Goal: Task Accomplishment & Management: Manage account settings

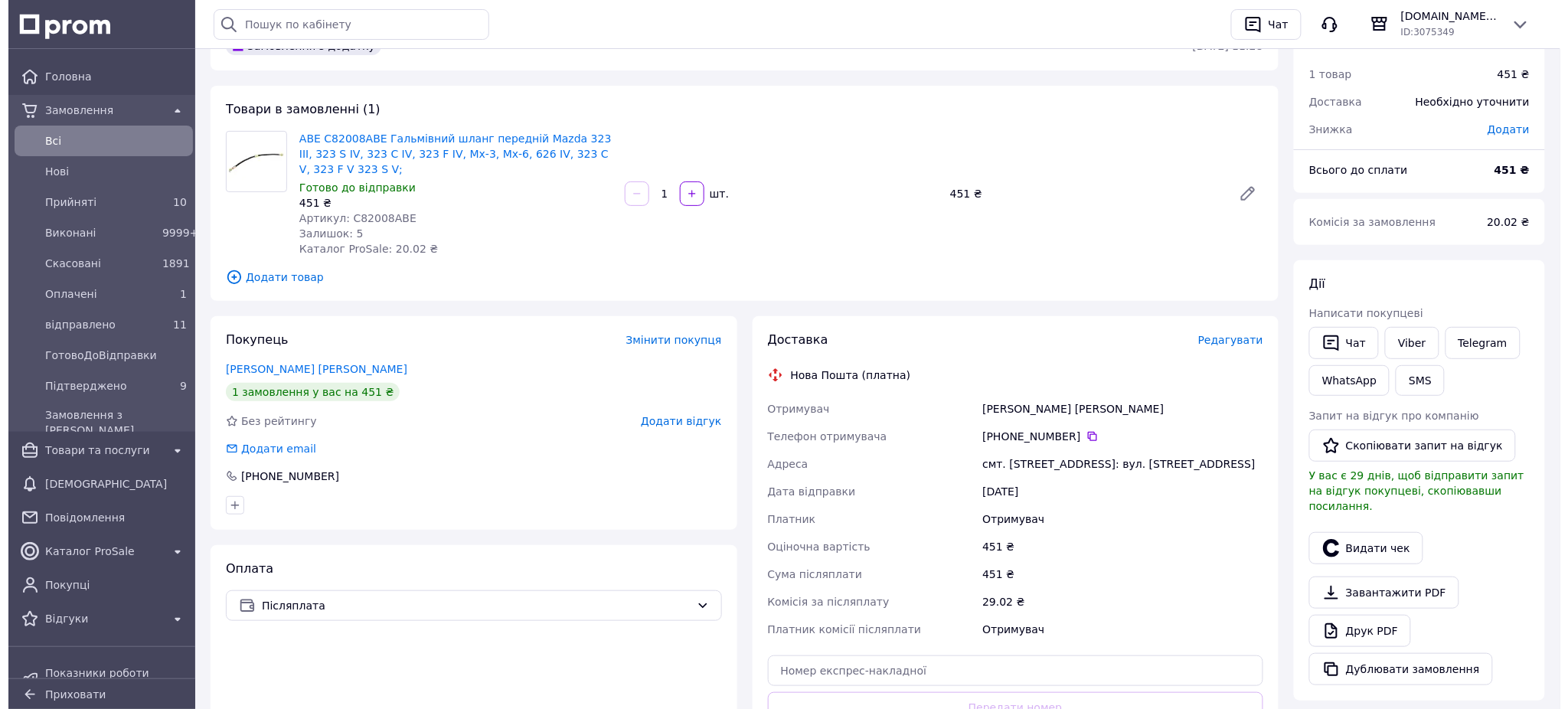
scroll to position [204, 0]
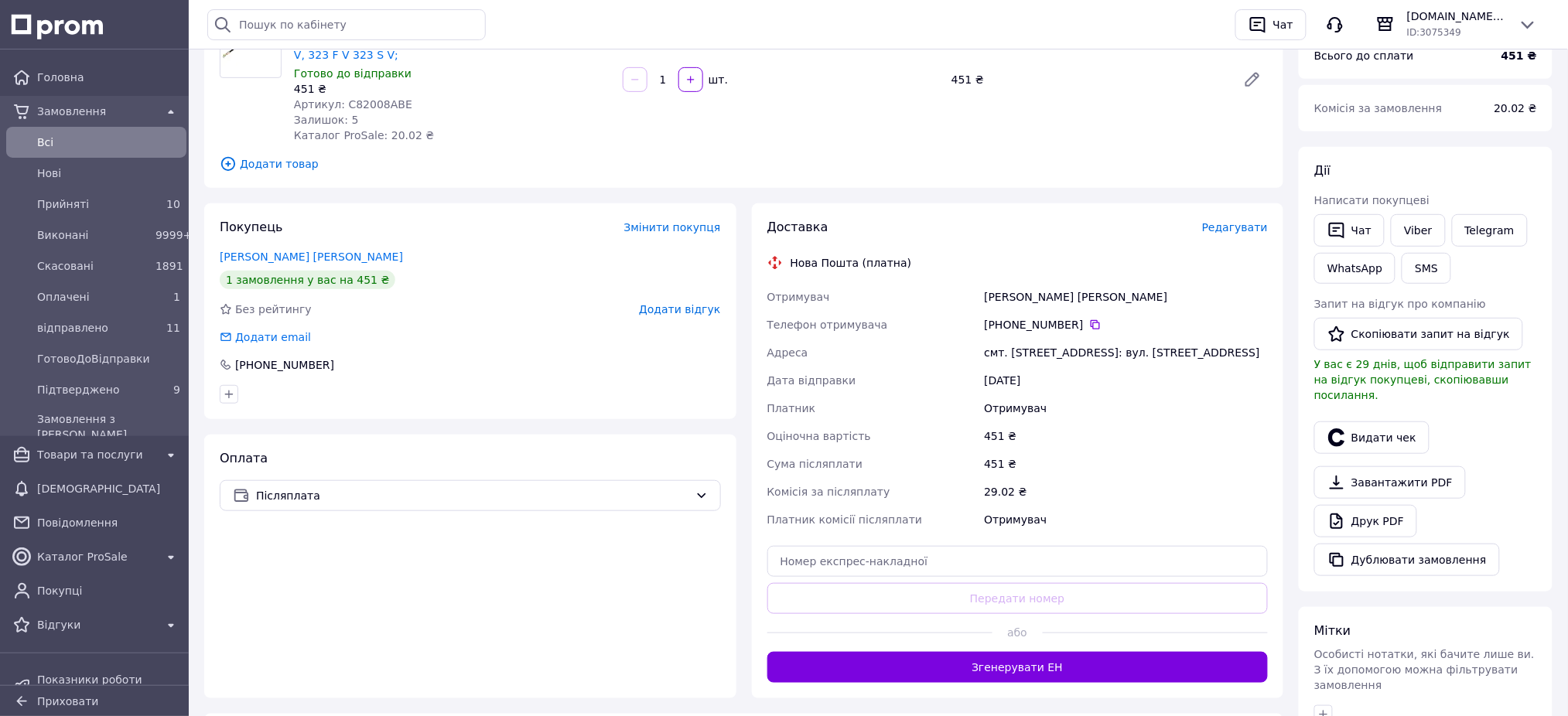
click at [1236, 233] on span "Редагувати" at bounding box center [1234, 227] width 65 height 12
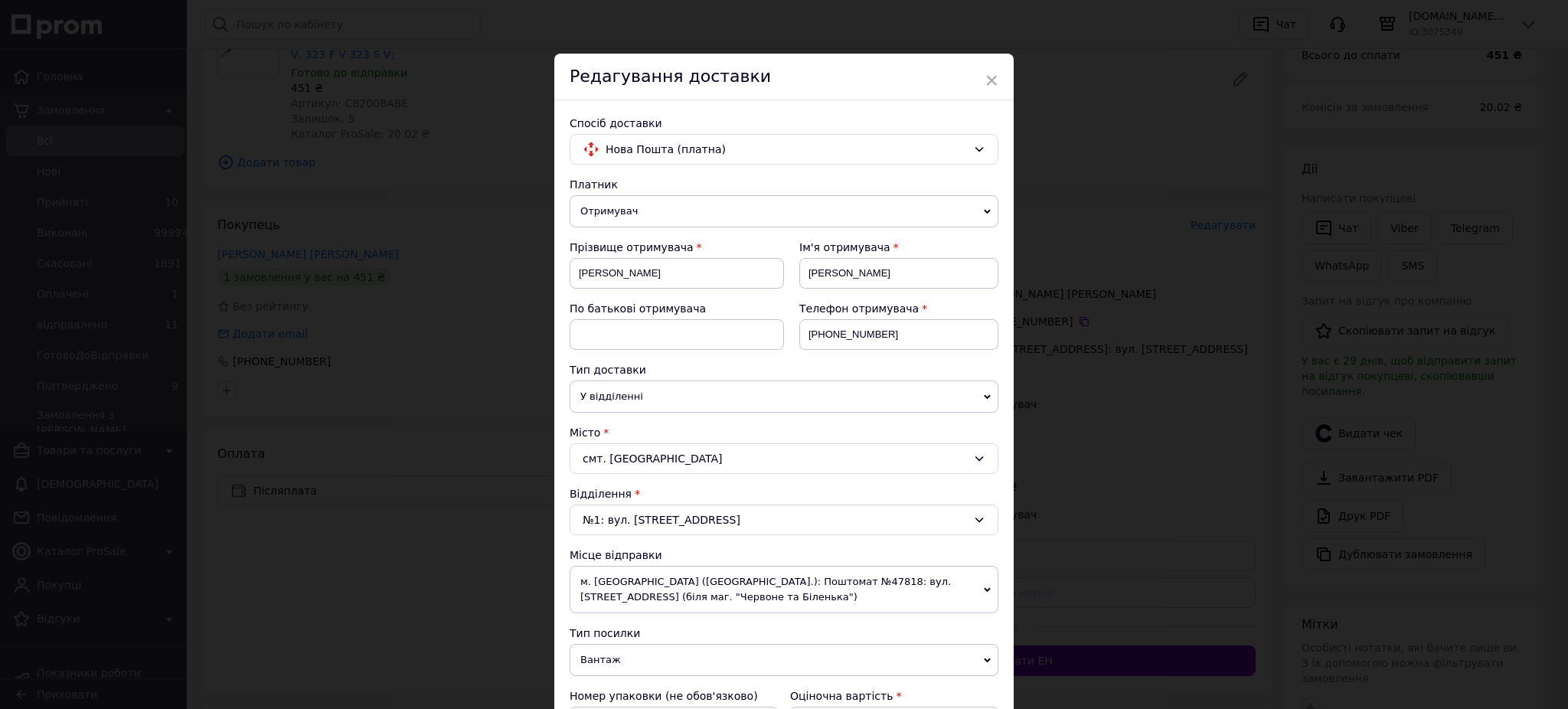
click at [684, 459] on div "смт. Любешів" at bounding box center [784, 459] width 428 height 31
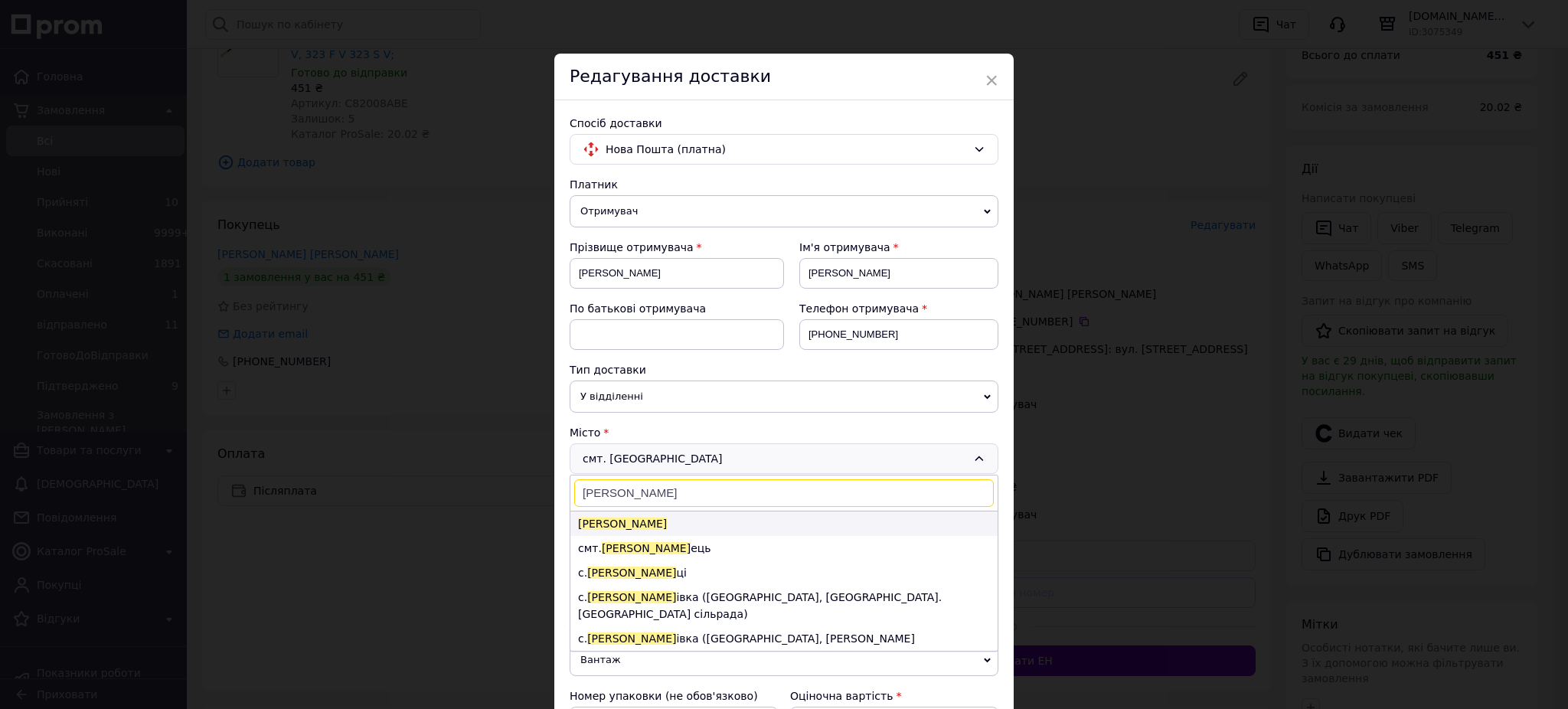
type input "володимир"
click at [613, 523] on span "Володимир" at bounding box center [622, 524] width 89 height 12
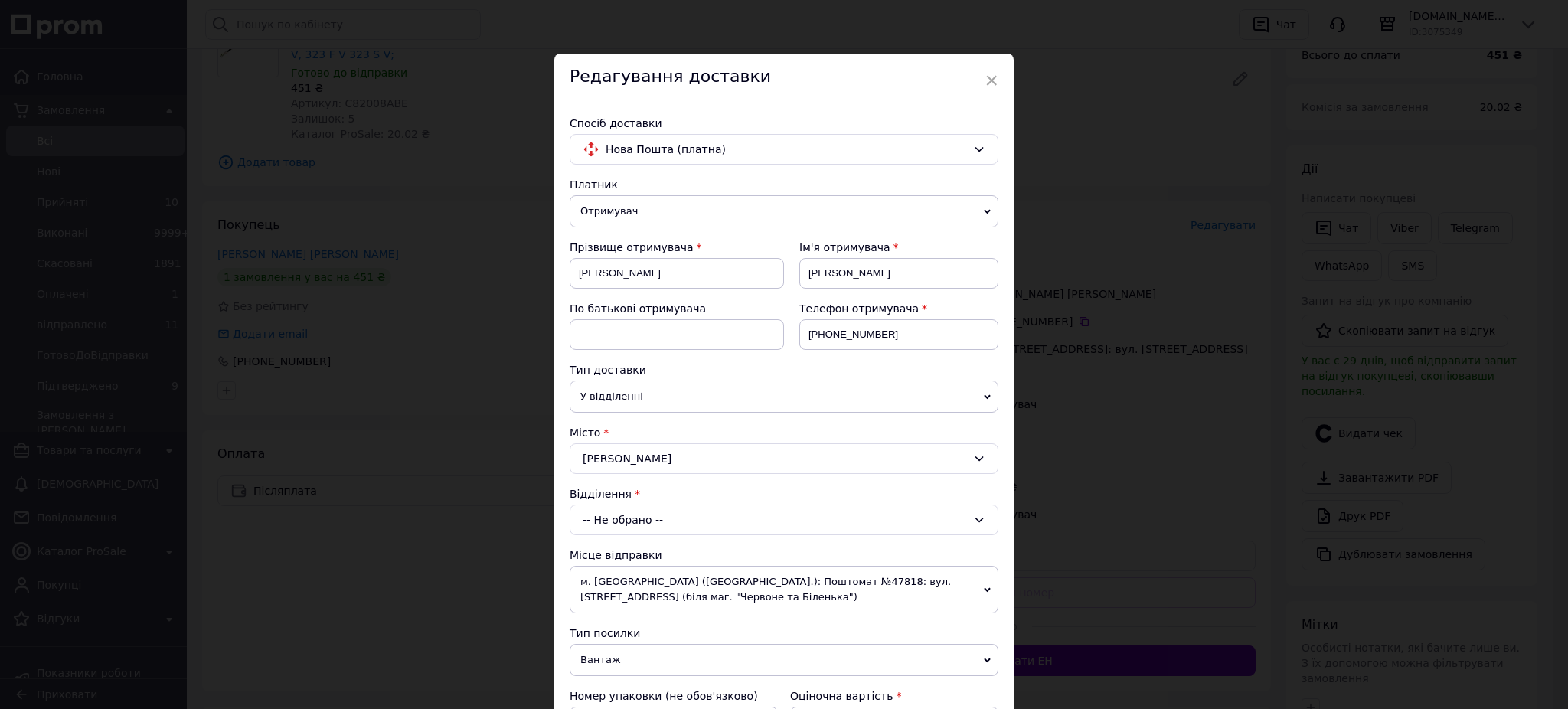
click at [617, 522] on div "-- Не обрано --" at bounding box center [784, 520] width 428 height 31
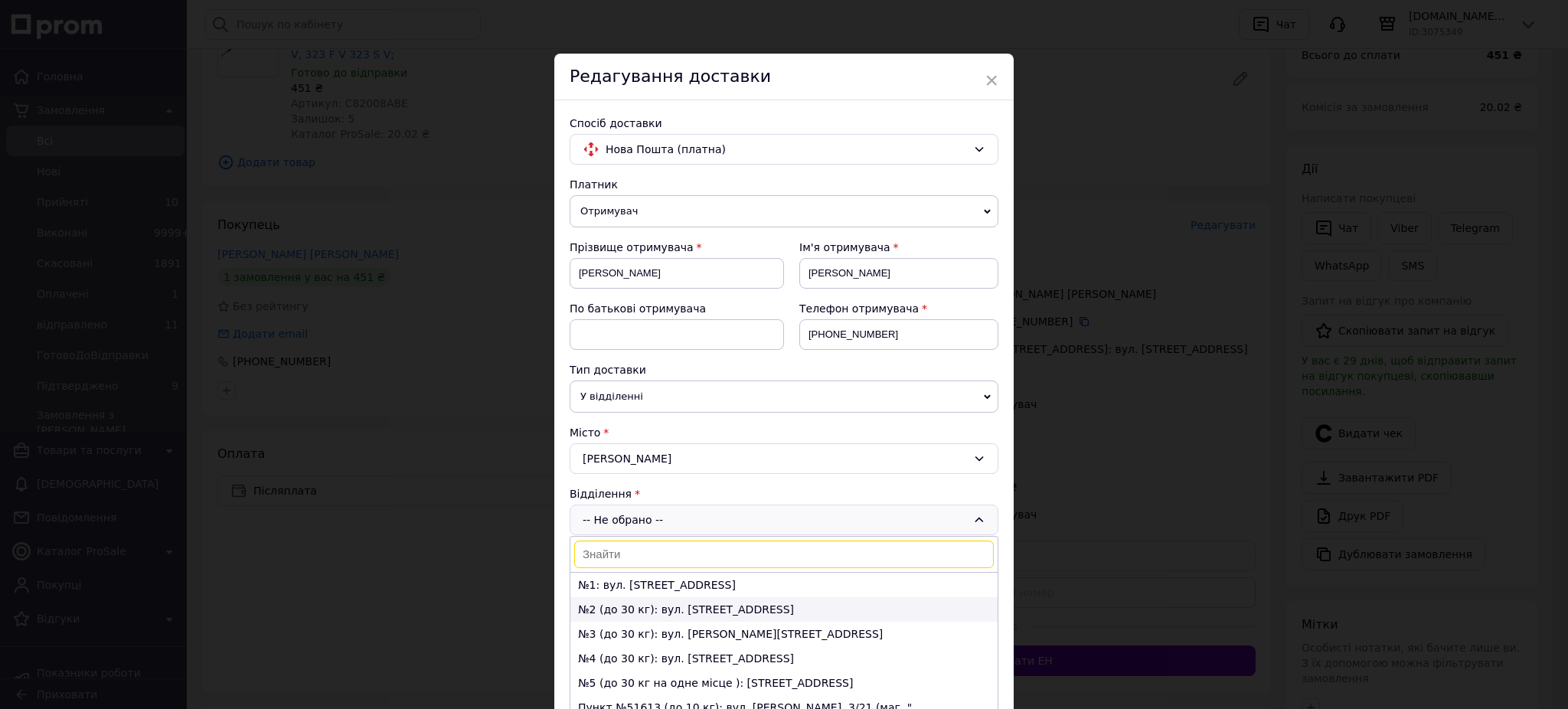
click at [618, 606] on li "№2 (до 30 кг): вул. Ковельська, 132/1" at bounding box center [784, 610] width 428 height 24
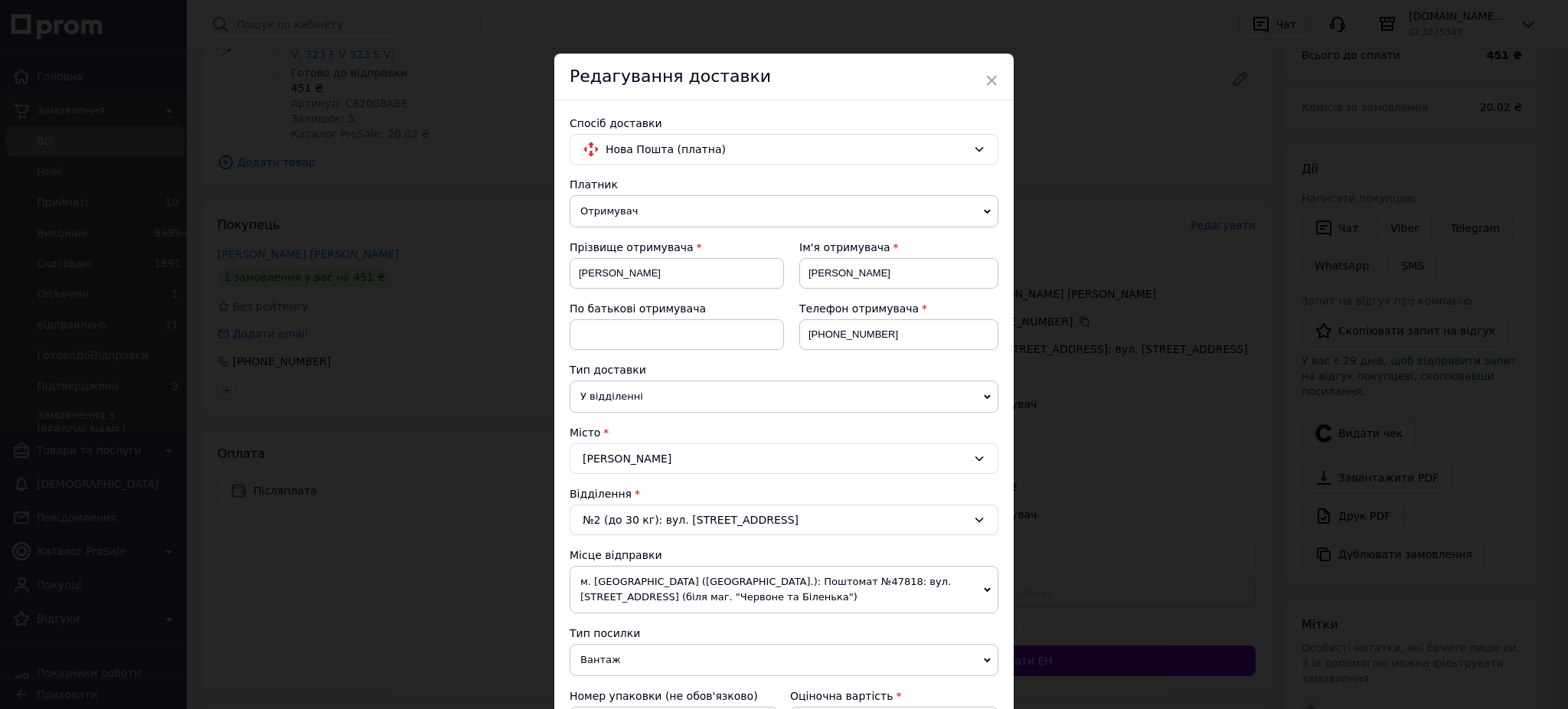
click at [987, 626] on div "Платник Отримувач Відправник Прізвище отримувача Джуманюк Ім'я отримувача Олег …" at bounding box center [784, 631] width 428 height 907
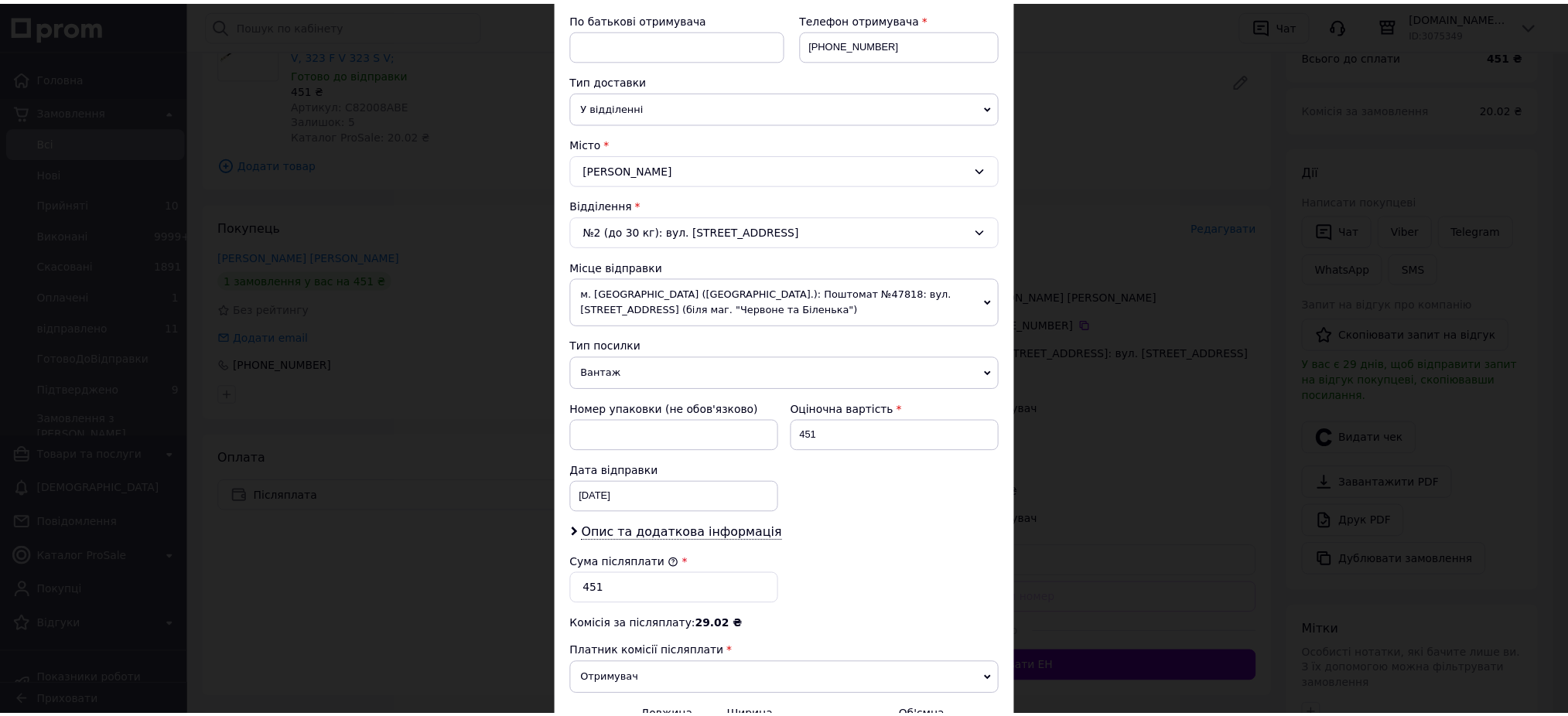
scroll to position [480, 0]
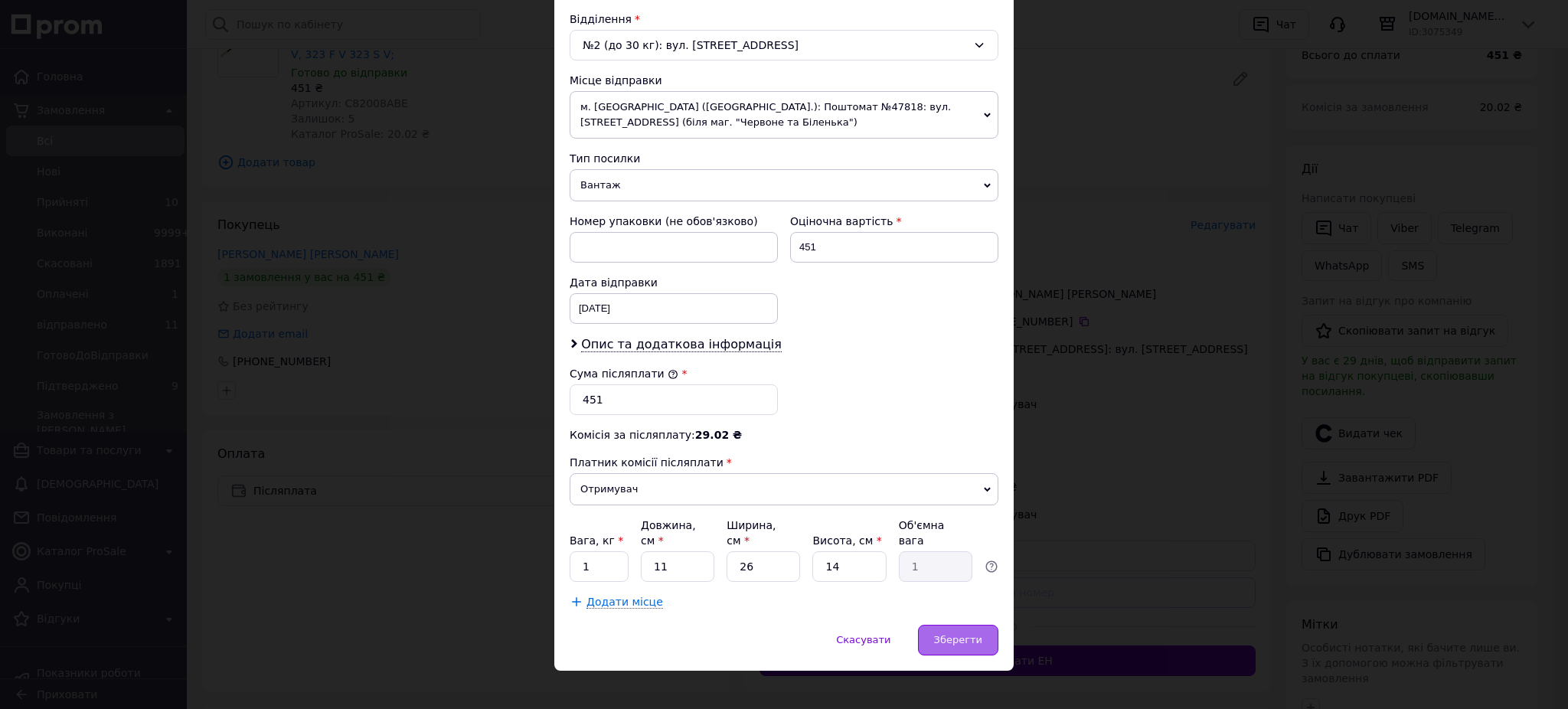
click at [962, 634] on span "Зберегти" at bounding box center [959, 639] width 48 height 11
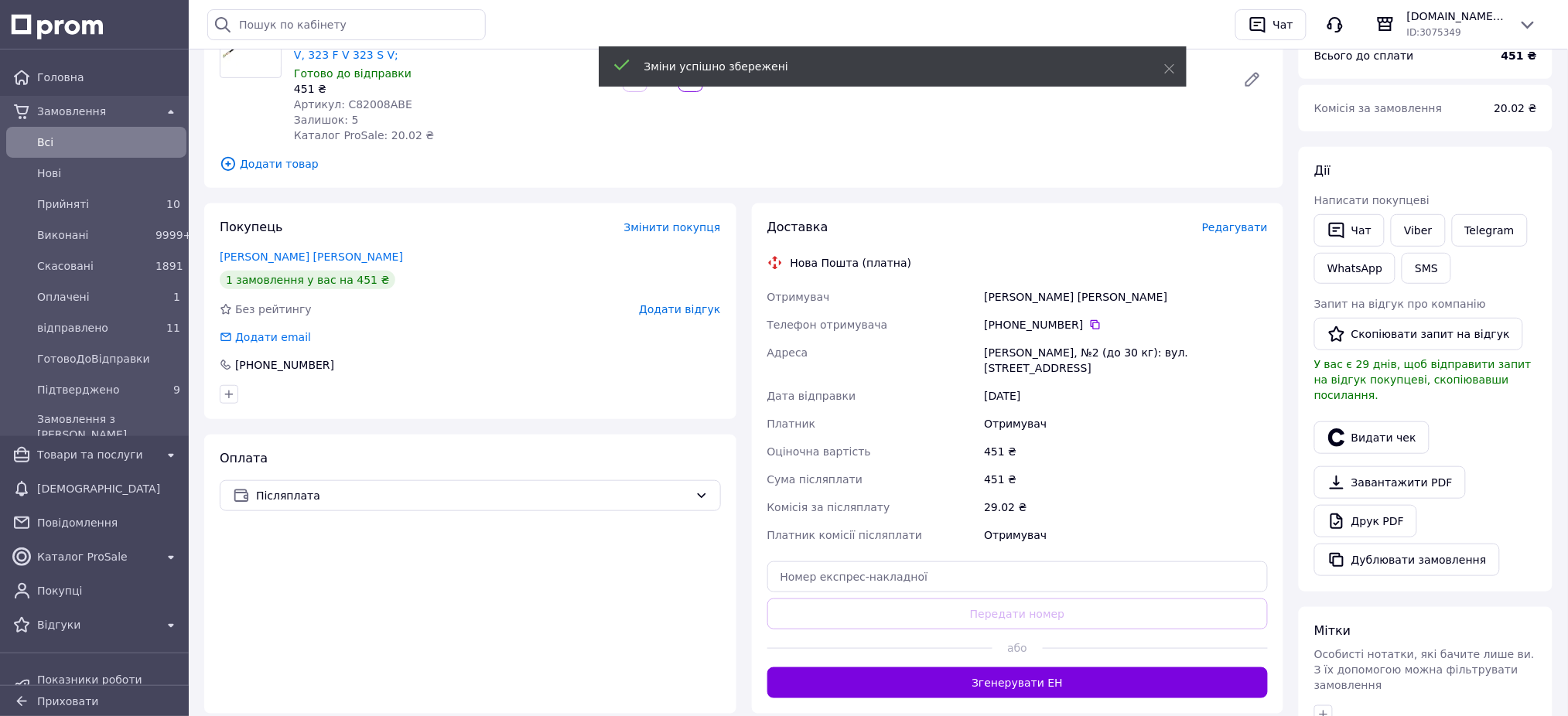
click at [1037, 355] on div "[PERSON_NAME], №2 (до 30 кг): вул. [STREET_ADDRESS]" at bounding box center [1125, 361] width 290 height 44
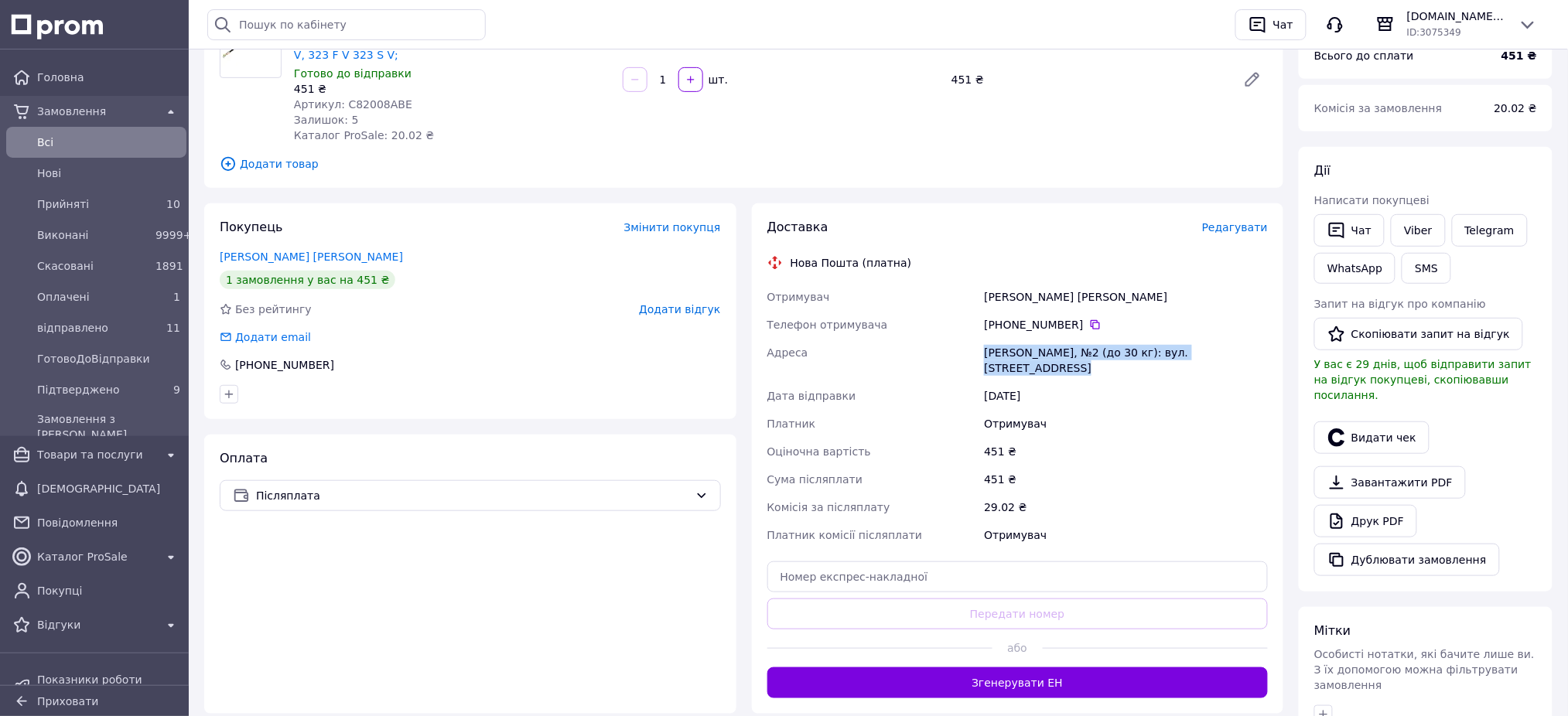
copy div "[PERSON_NAME], №2 (до 30 кг): вул. [STREET_ADDRESS]"
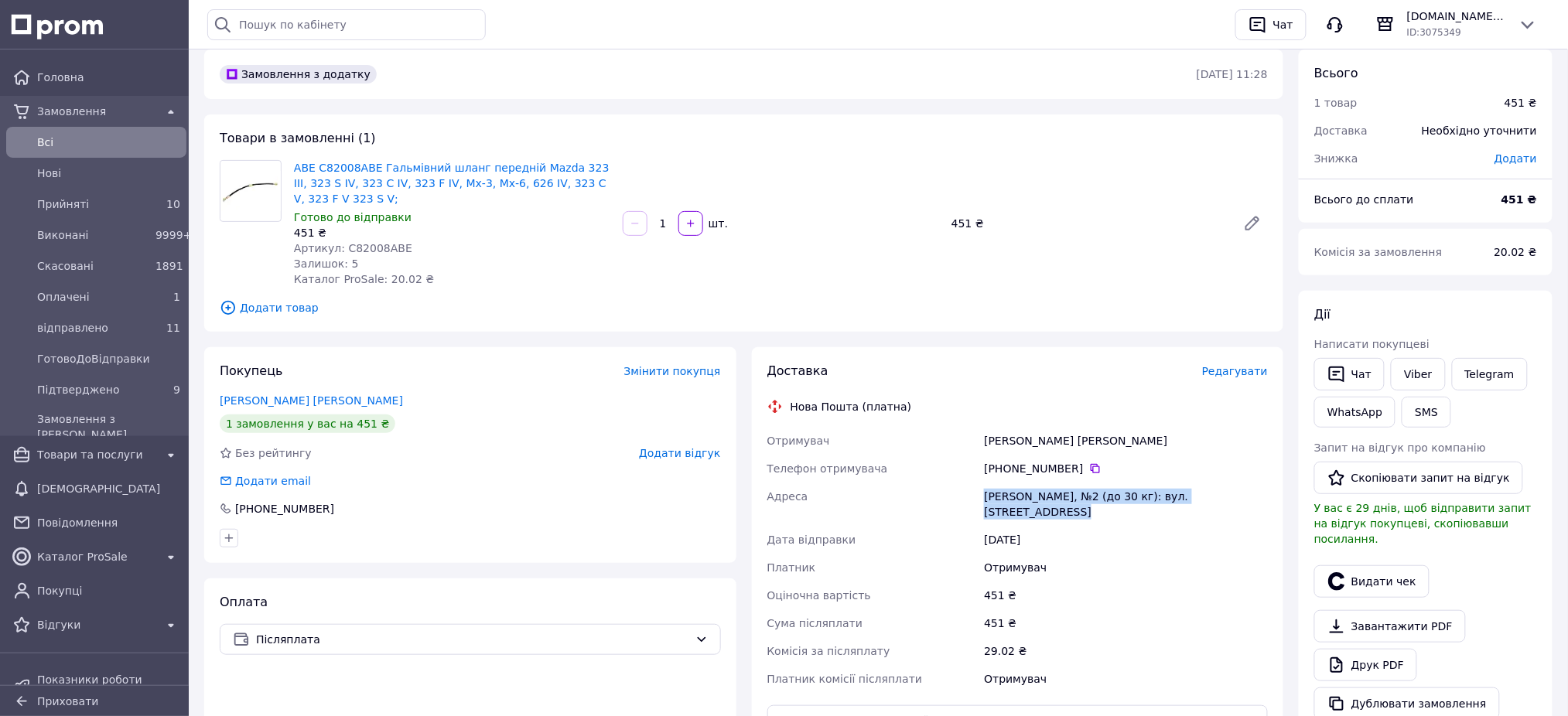
scroll to position [0, 0]
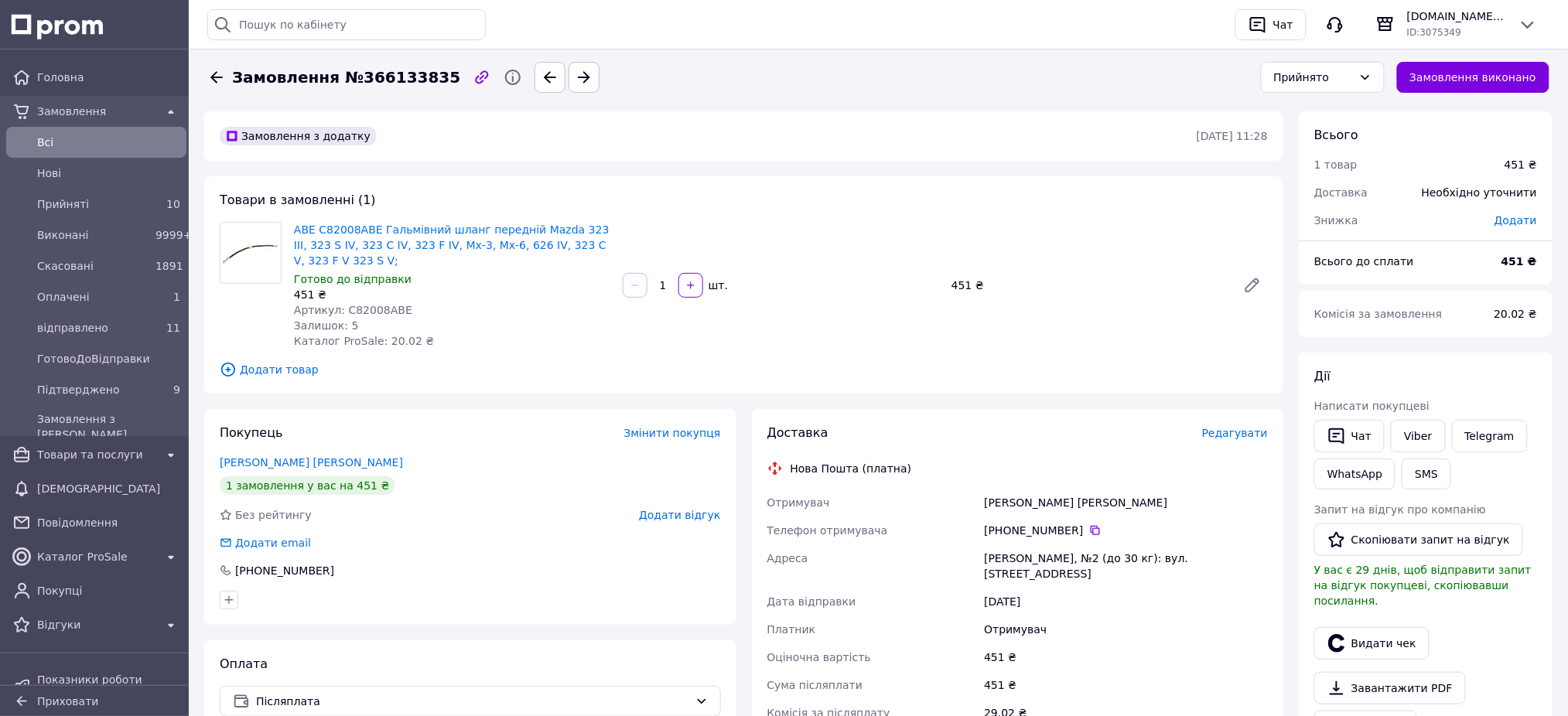
click at [360, 79] on span "Замовлення №366133835" at bounding box center [346, 78] width 228 height 23
copy span "366133835"
click at [1010, 558] on div "[PERSON_NAME], №2 (до 30 кг): вул. [STREET_ADDRESS]" at bounding box center [1125, 566] width 290 height 44
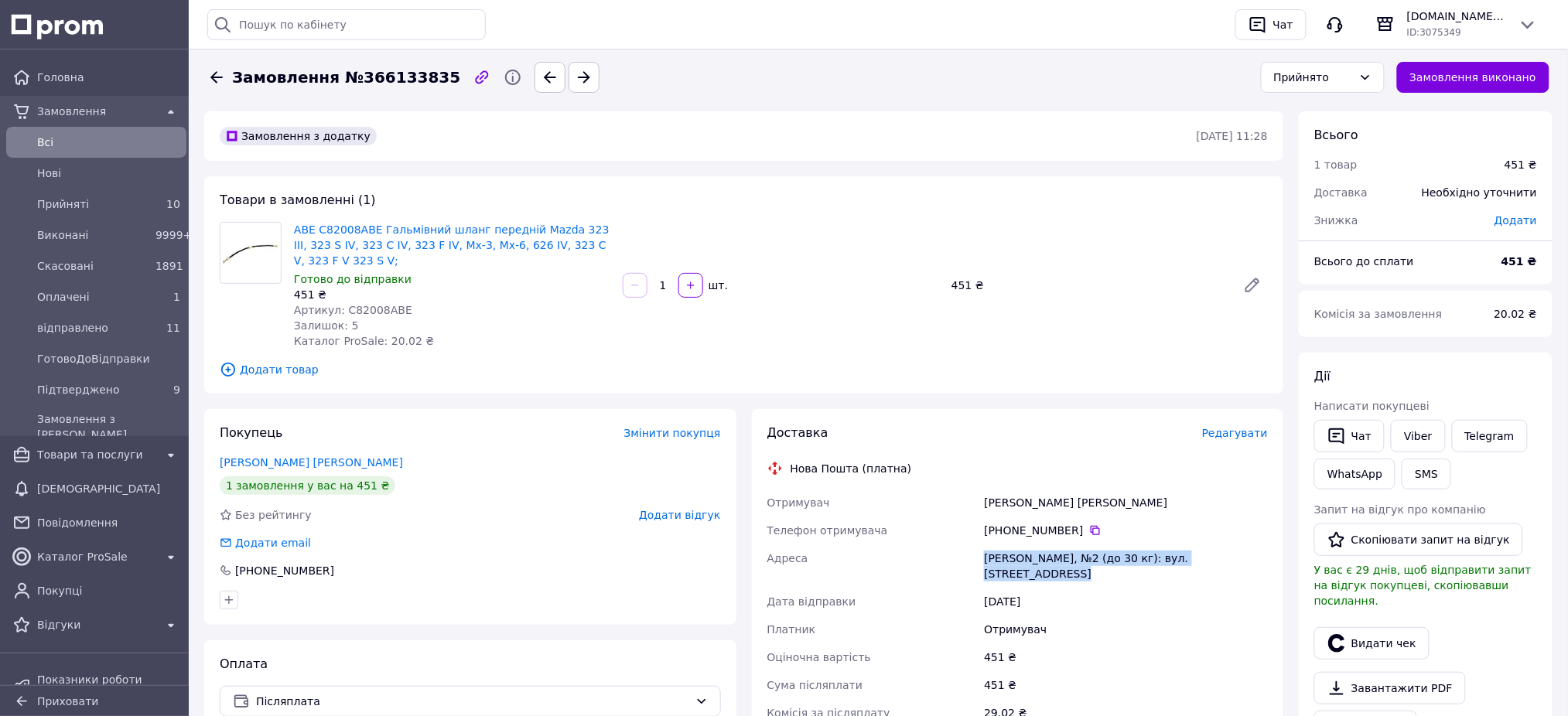
click at [1010, 558] on div "[PERSON_NAME], №2 (до 30 кг): вул. [STREET_ADDRESS]" at bounding box center [1125, 566] width 290 height 44
copy div "[PERSON_NAME], №2 (до 30 кг): вул. [STREET_ADDRESS]"
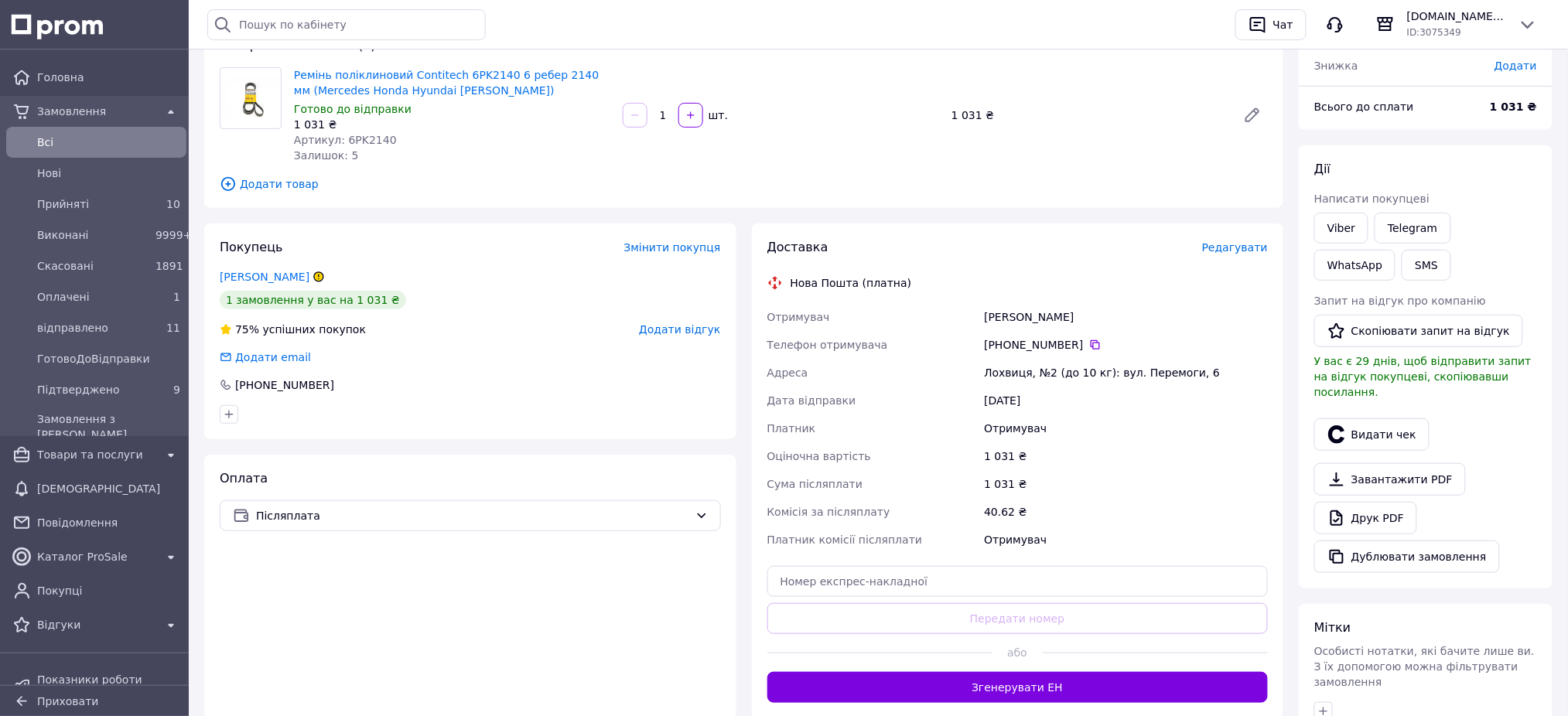
scroll to position [411, 0]
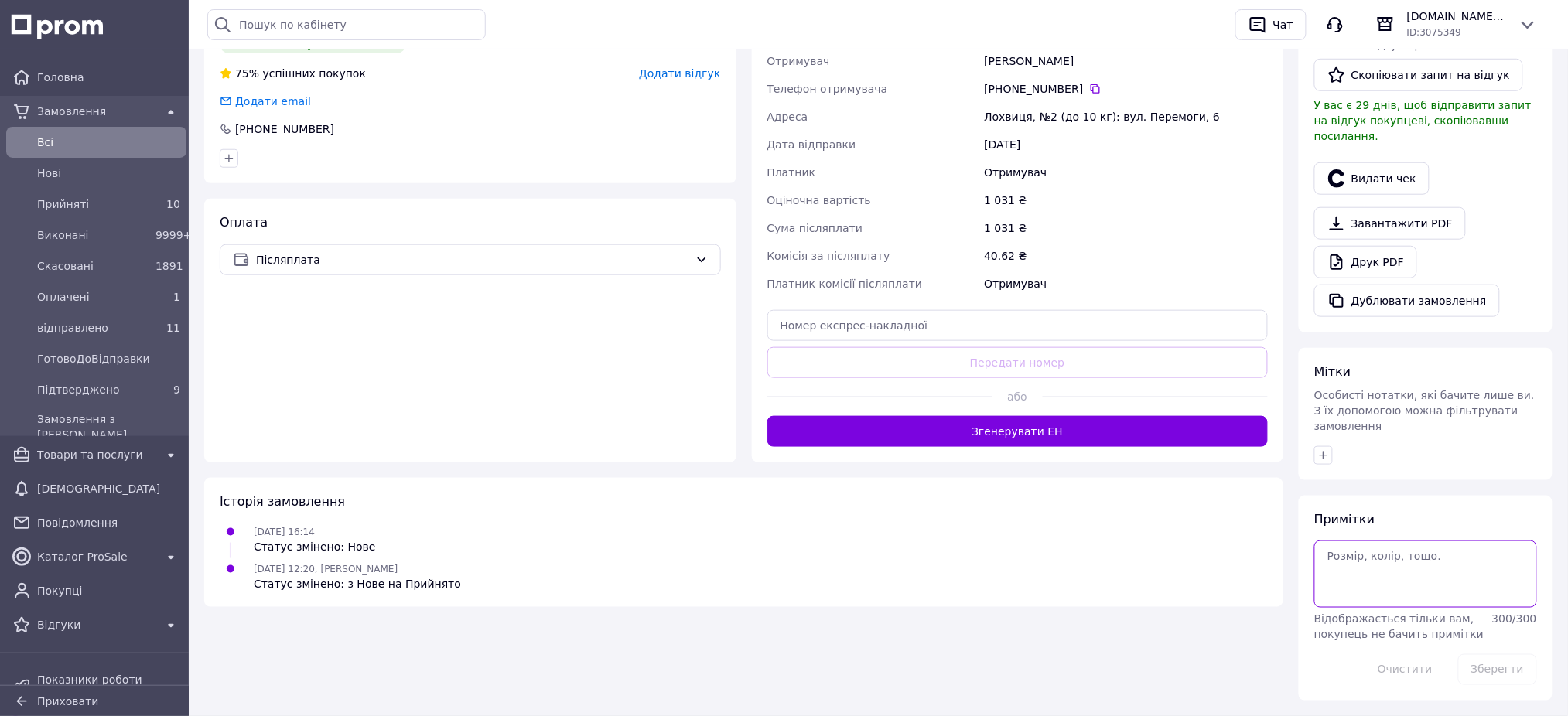
click at [1351, 545] on textarea at bounding box center [1426, 574] width 223 height 66
paste textarea "wdb1241261j076114"
type textarea "wdb1241261j076114"
click at [1511, 654] on button "Зберегти" at bounding box center [1497, 670] width 79 height 31
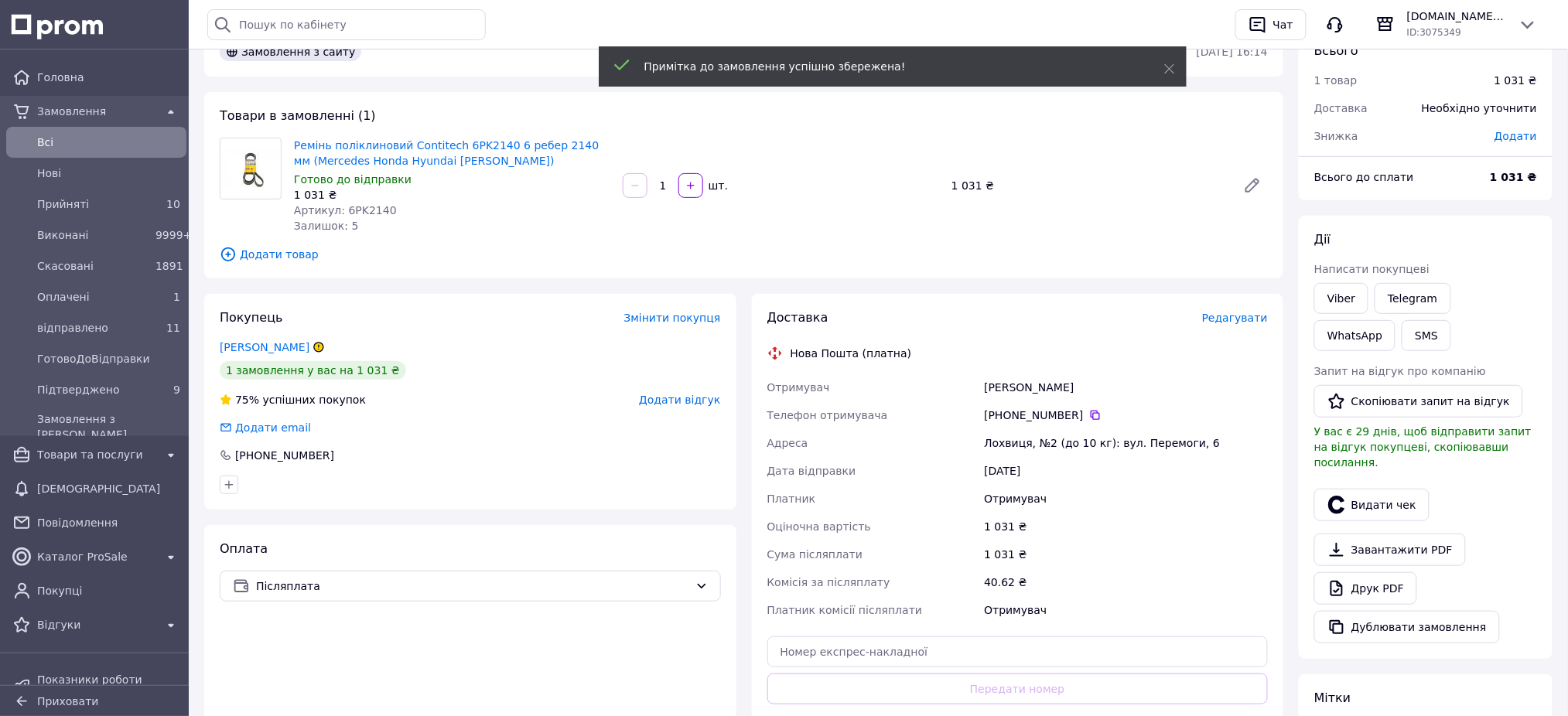
scroll to position [0, 0]
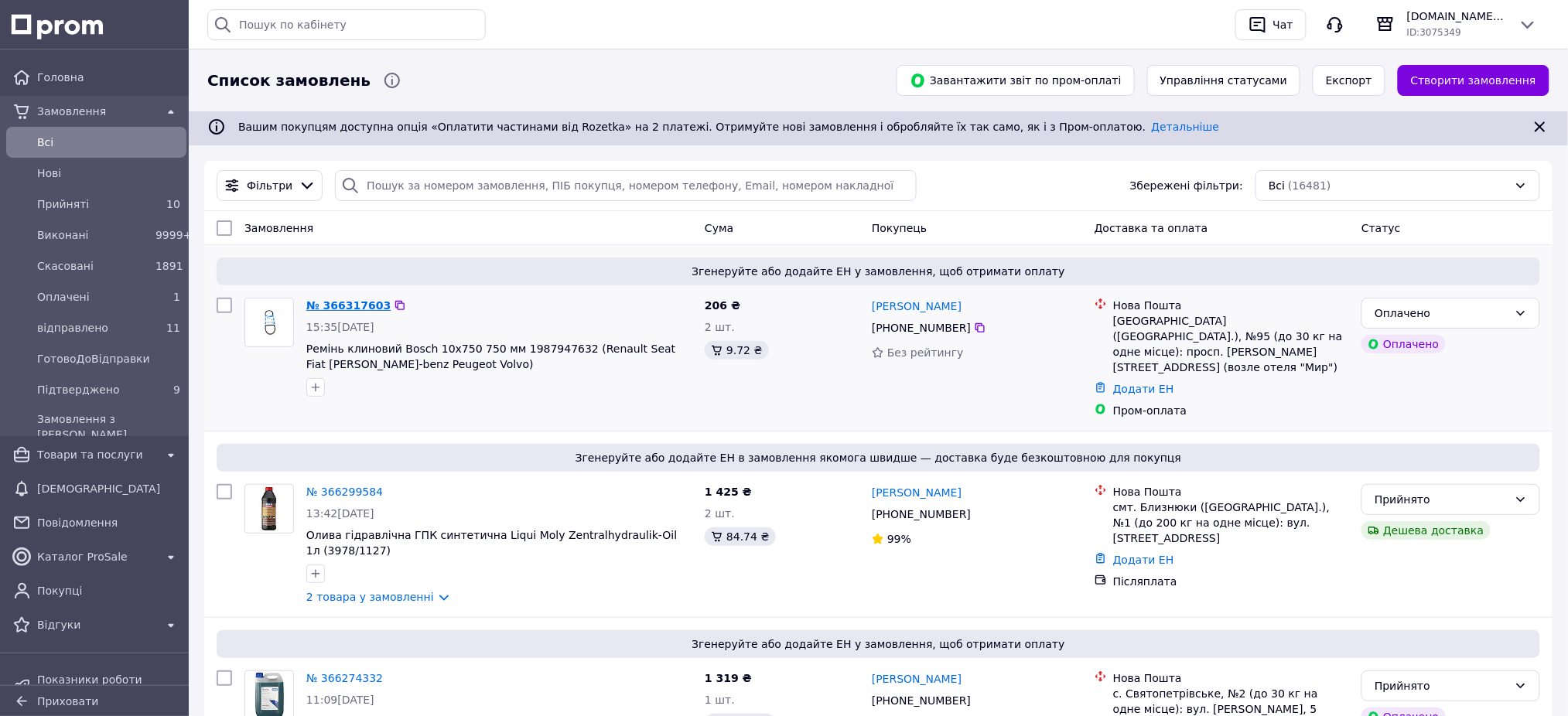
click at [362, 307] on link "№ 366317603" at bounding box center [348, 306] width 84 height 12
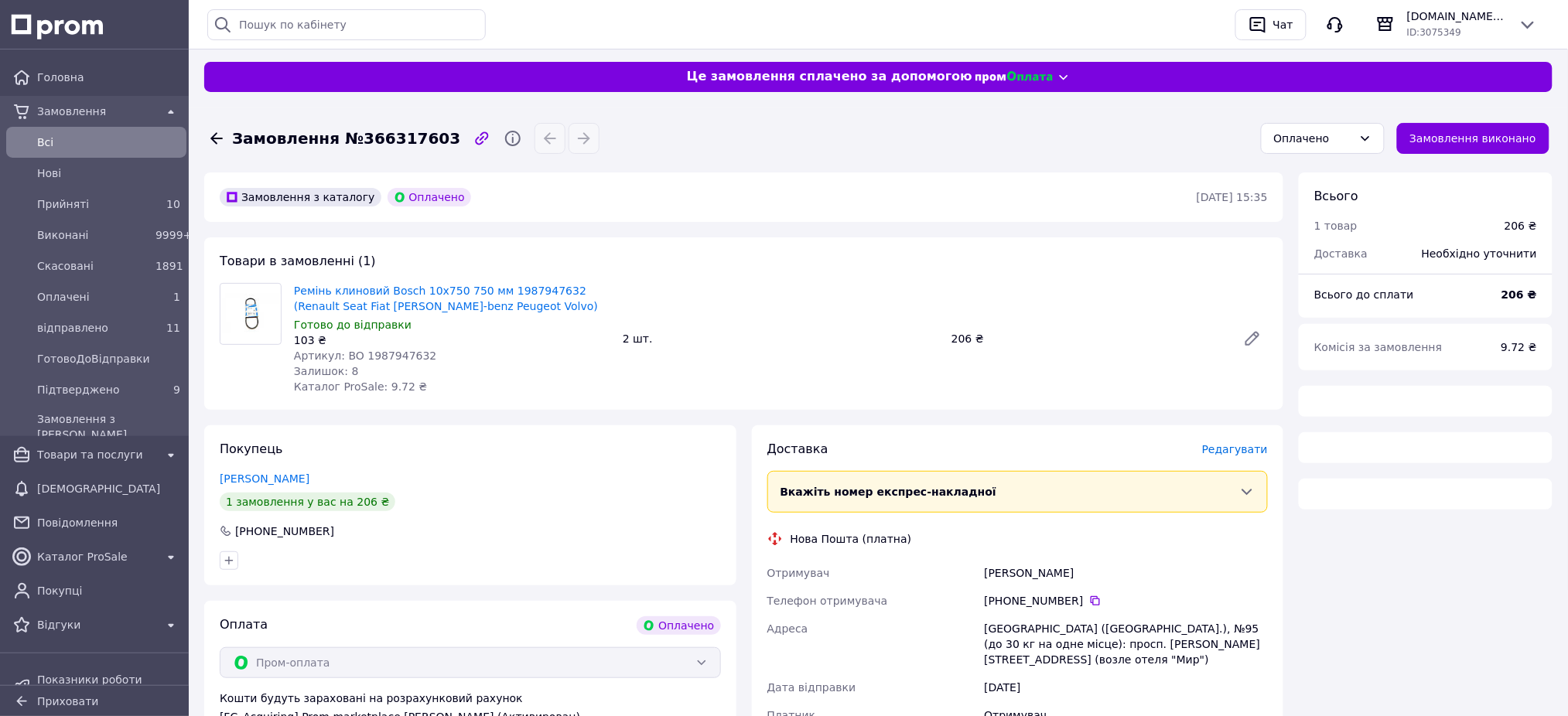
click at [399, 356] on span "Артикул: BO 1987947632" at bounding box center [364, 355] width 142 height 12
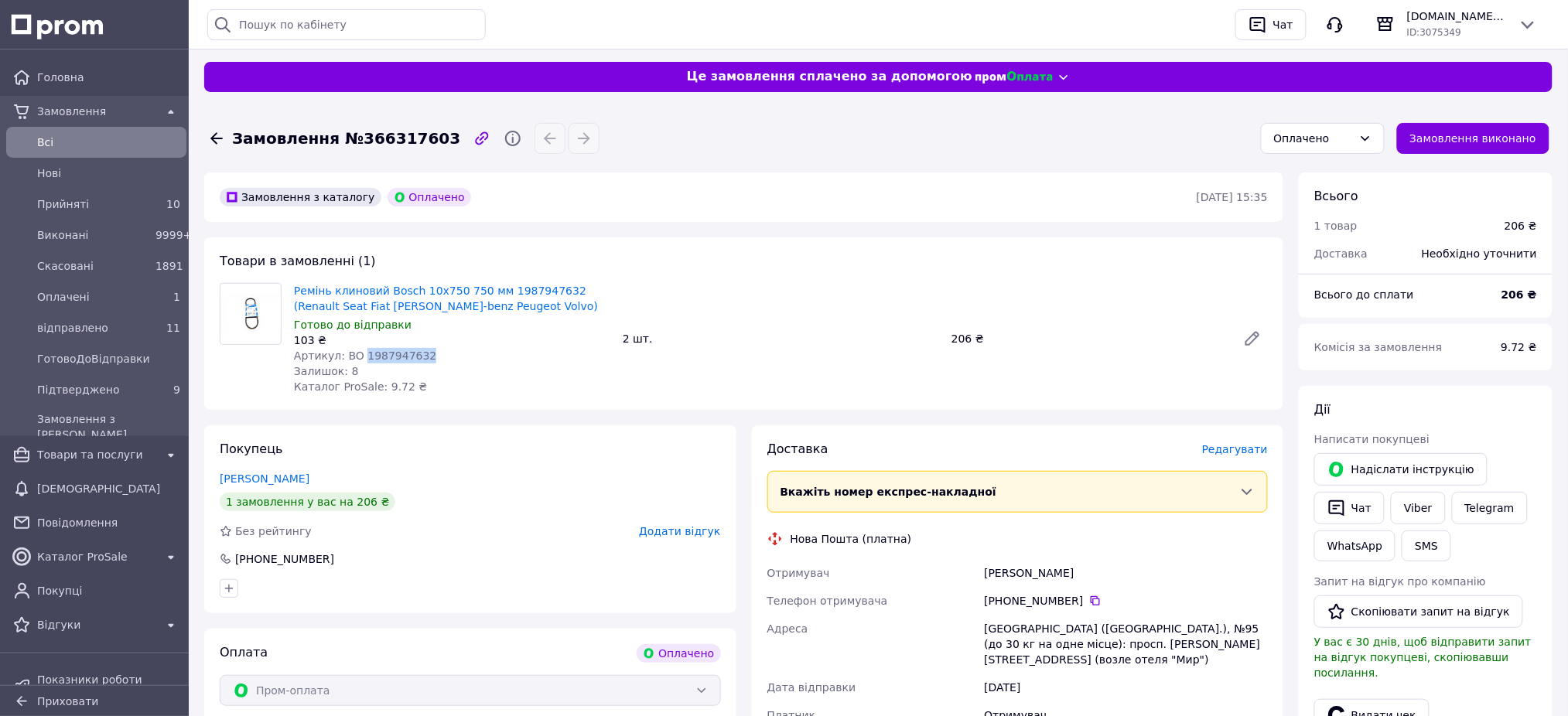
click at [399, 356] on span "Артикул: BO 1987947632" at bounding box center [364, 355] width 142 height 12
copy span "1987947632"
click at [388, 142] on span "Замовлення №366317603" at bounding box center [346, 139] width 228 height 23
copy span "366317603"
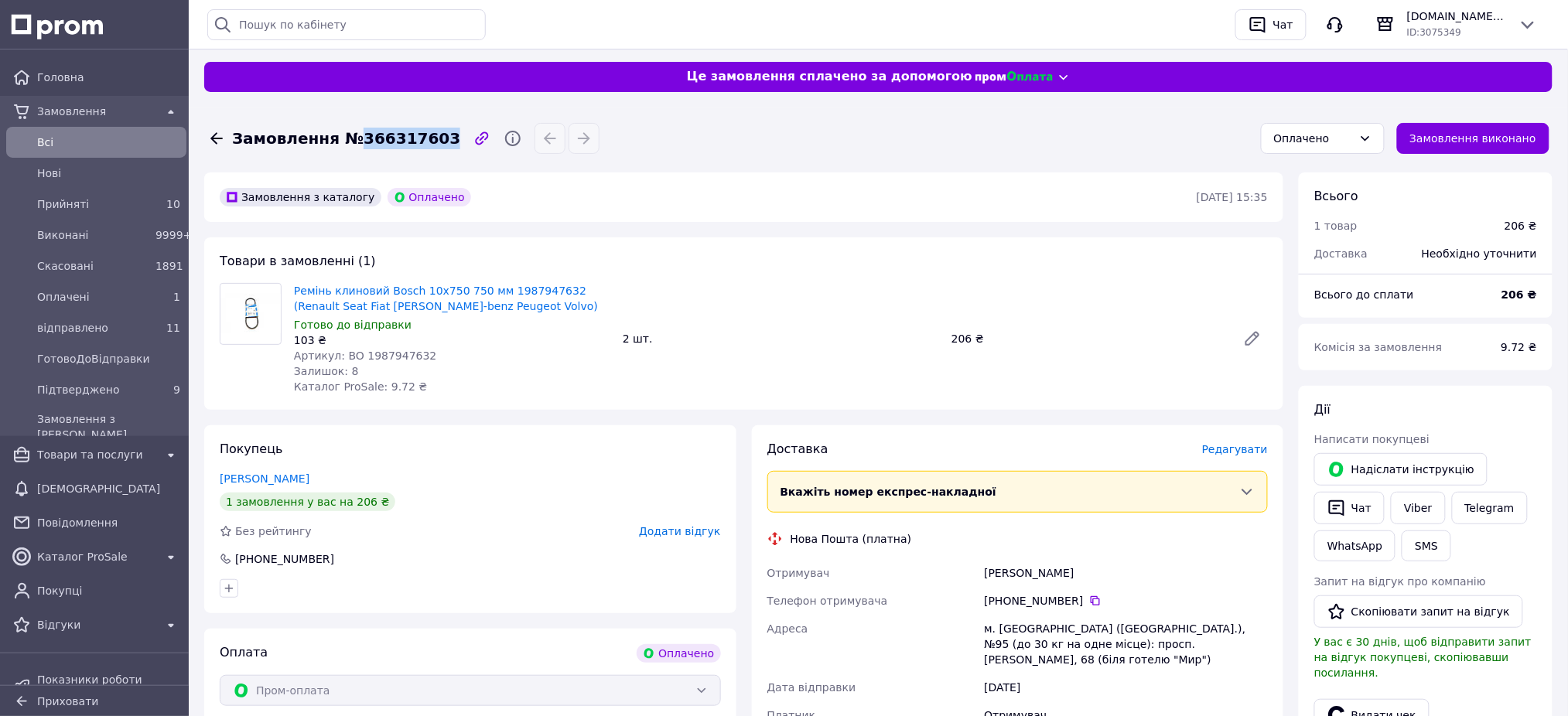
copy span "366317603"
click at [32, 134] on div at bounding box center [22, 142] width 24 height 24
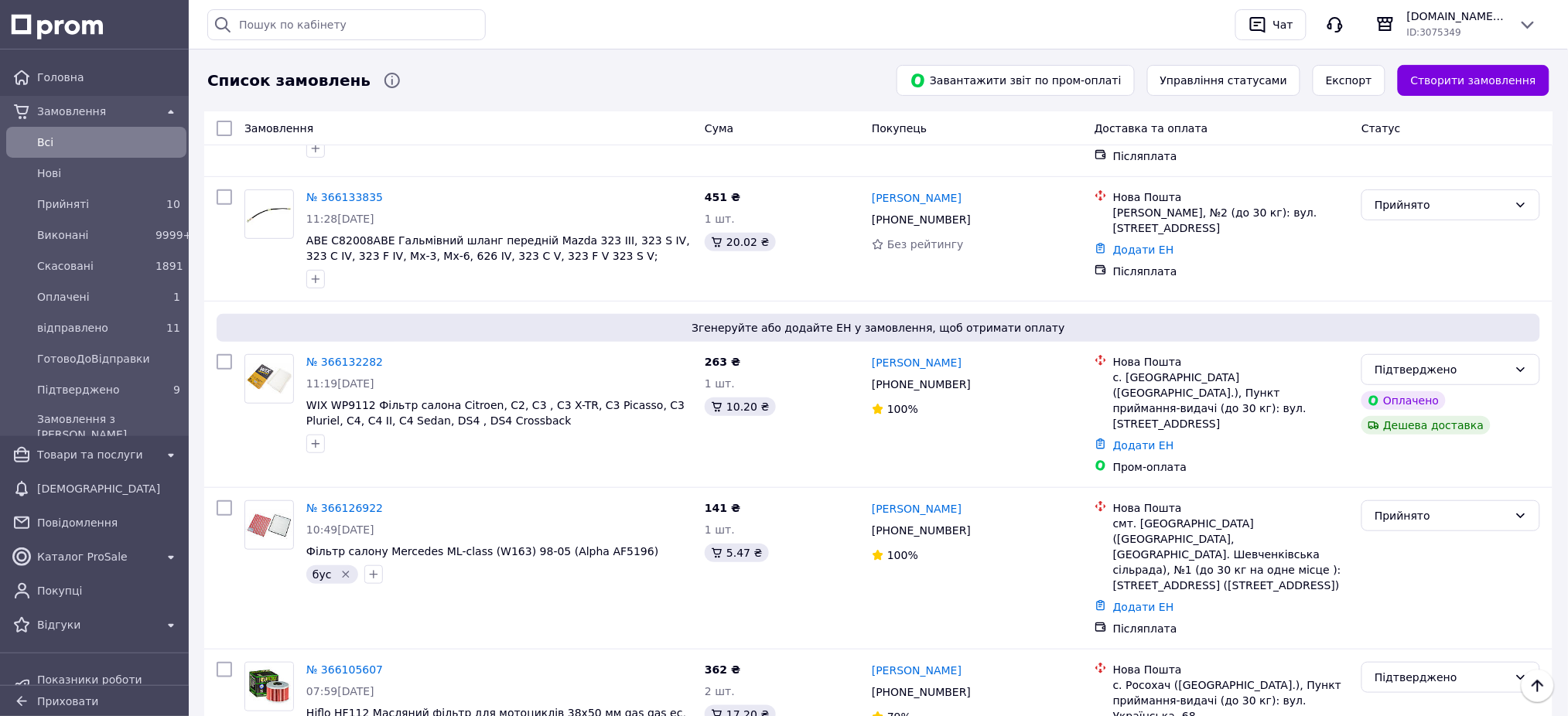
scroll to position [2063, 0]
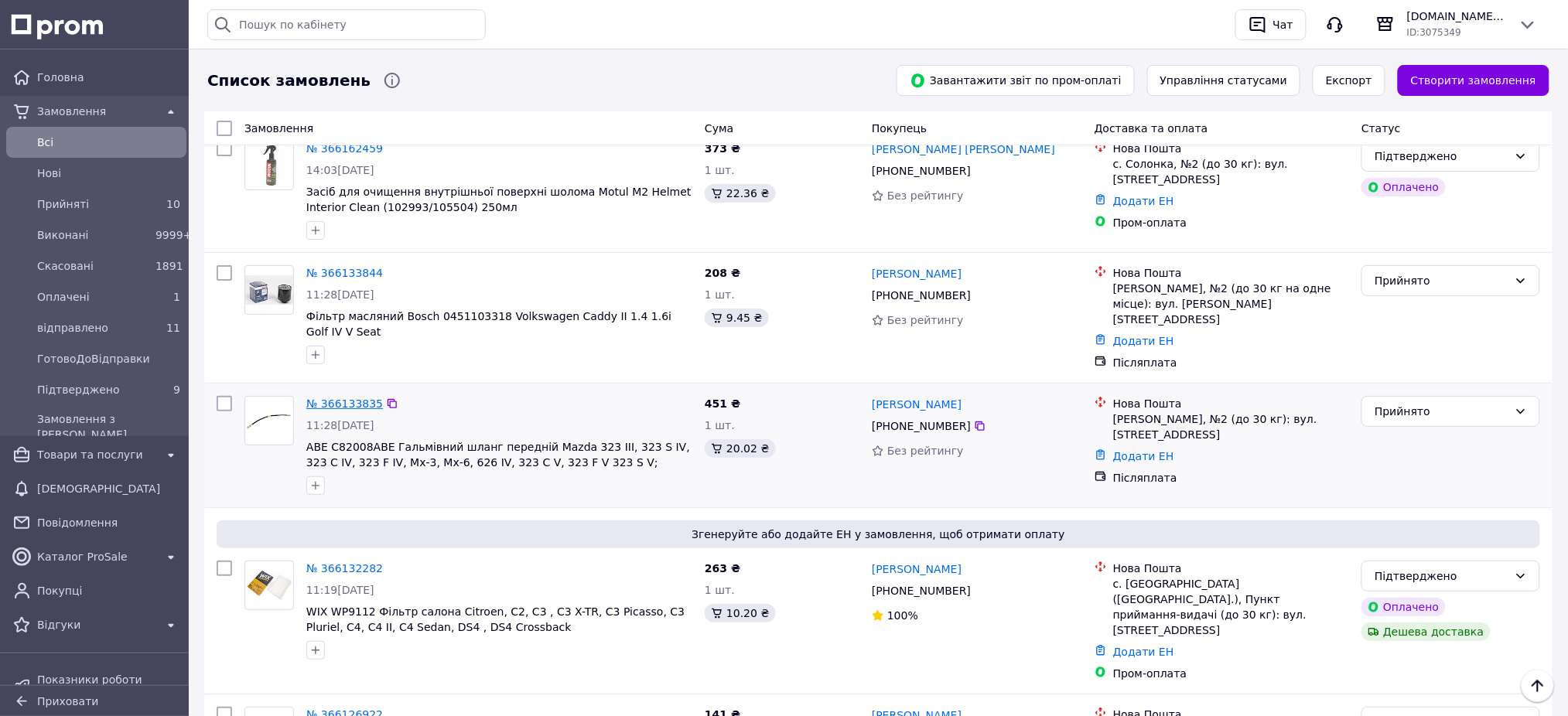
click at [336, 397] on link "№ 366133835" at bounding box center [345, 403] width 77 height 12
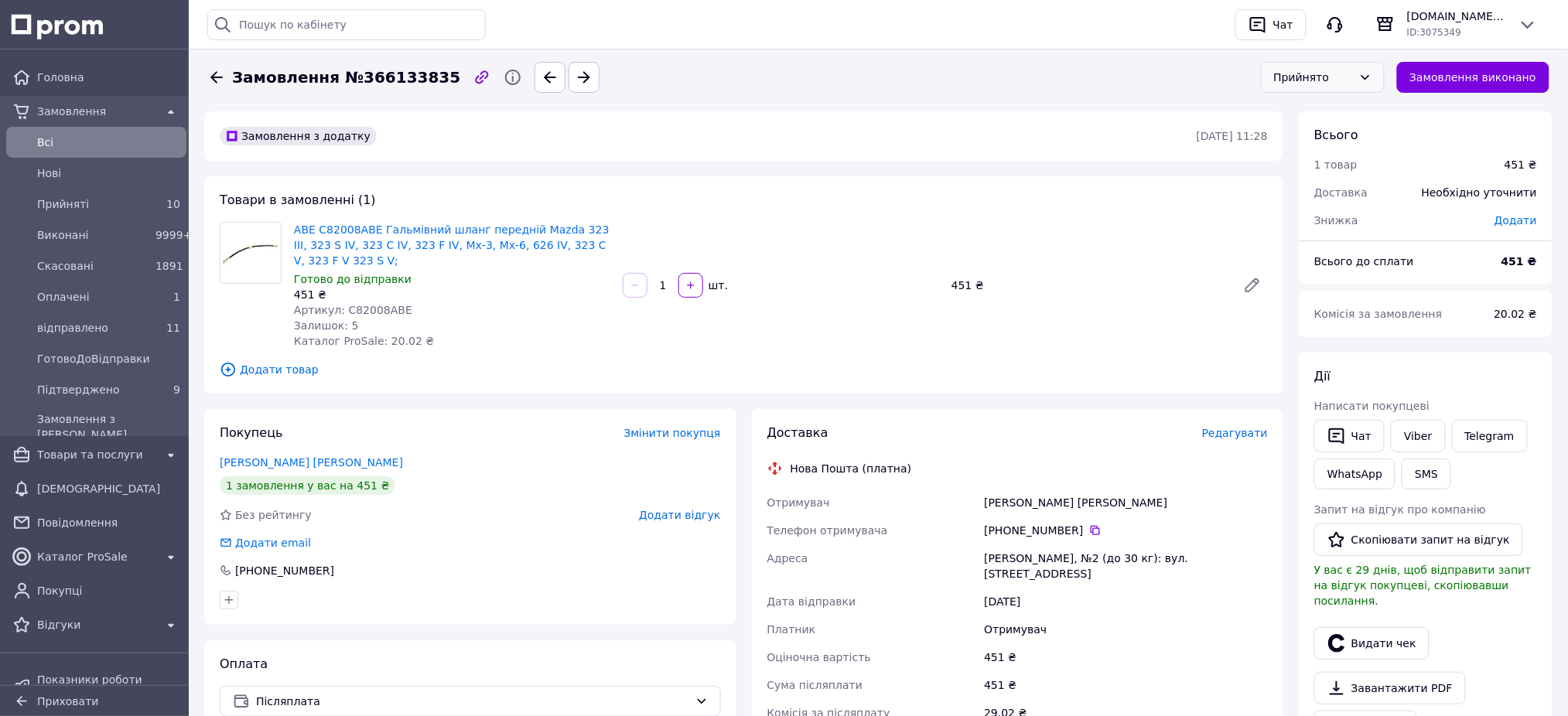
click at [1348, 88] on div "Прийнято" at bounding box center [1323, 78] width 124 height 31
click at [1315, 211] on li "Підтверджено" at bounding box center [1335, 216] width 122 height 28
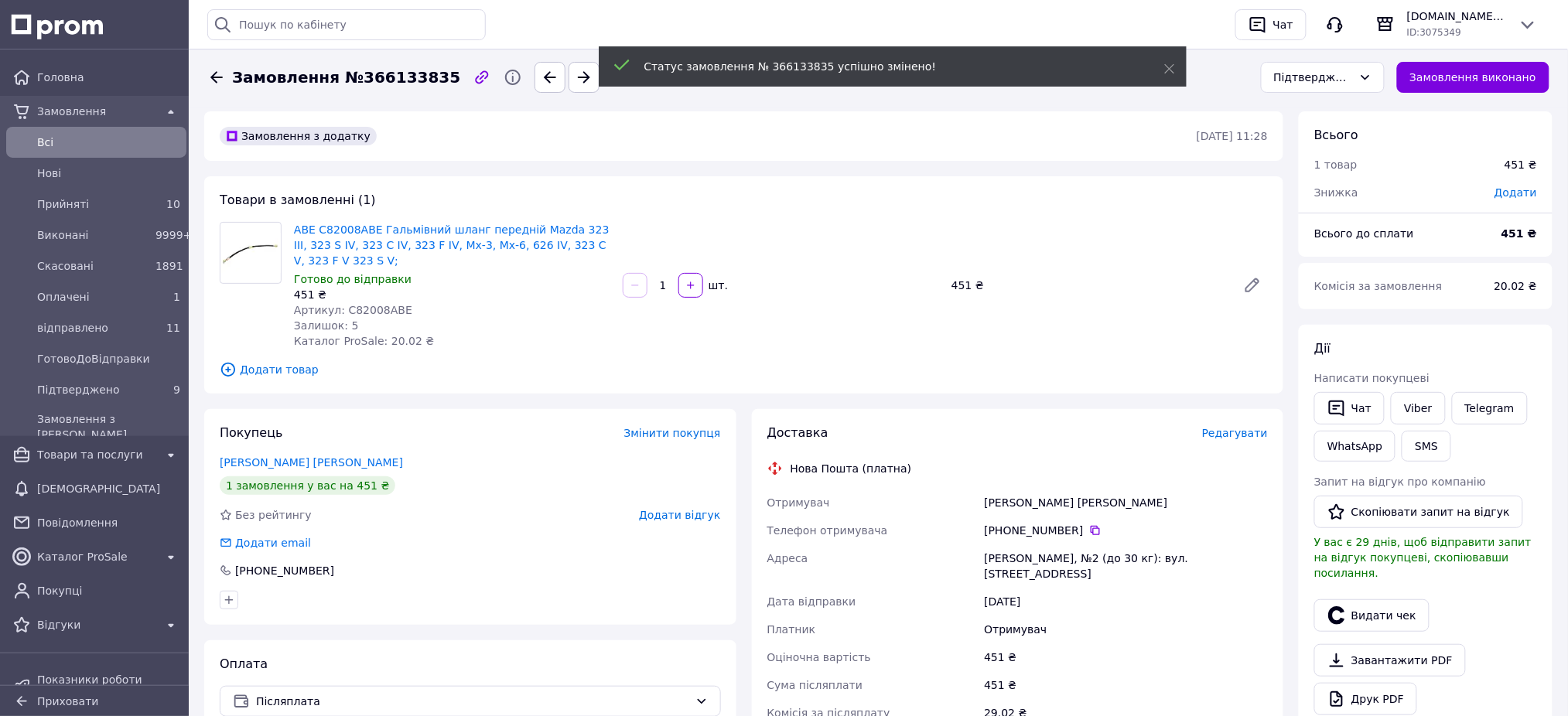
click at [375, 307] on span "Артикул: C82008ABE" at bounding box center [353, 310] width 118 height 12
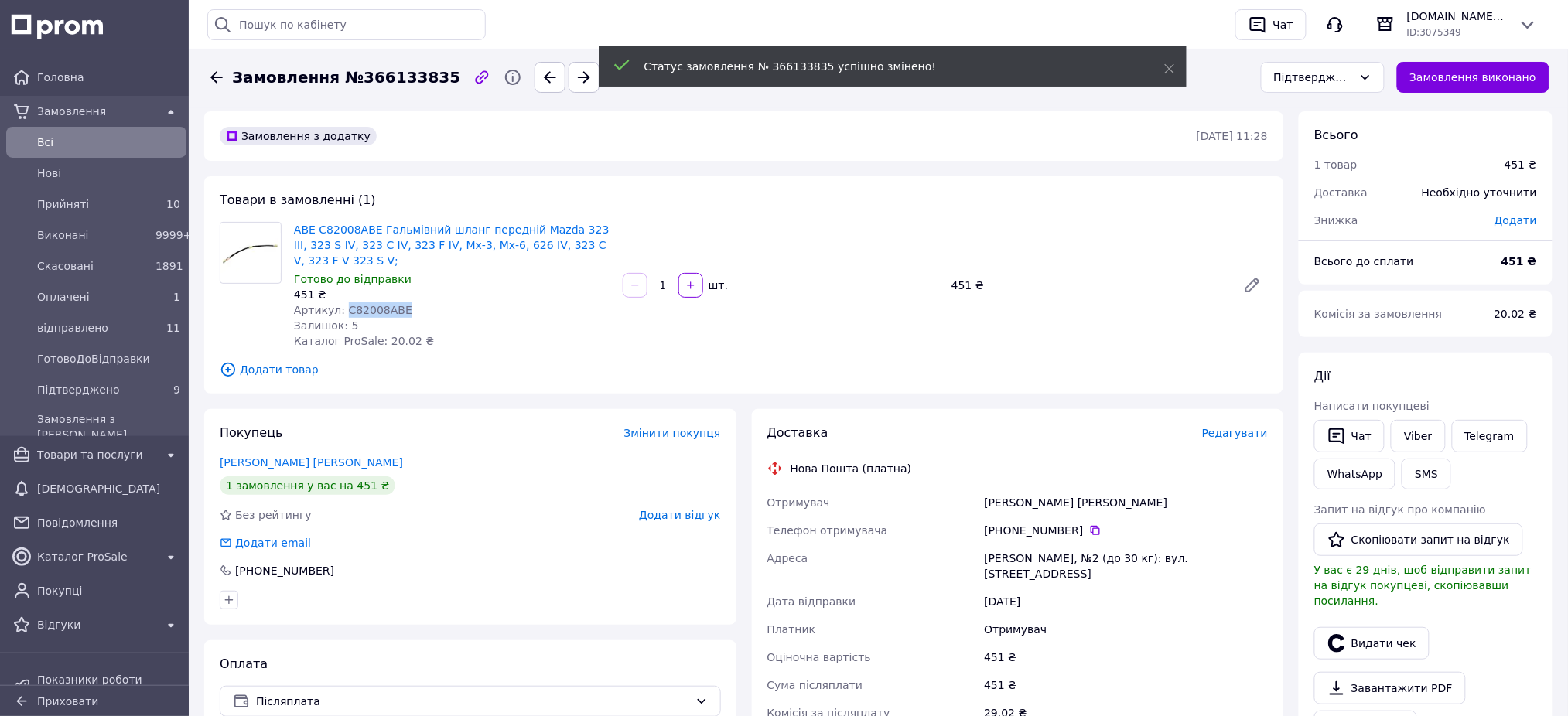
copy span "C82008ABE"
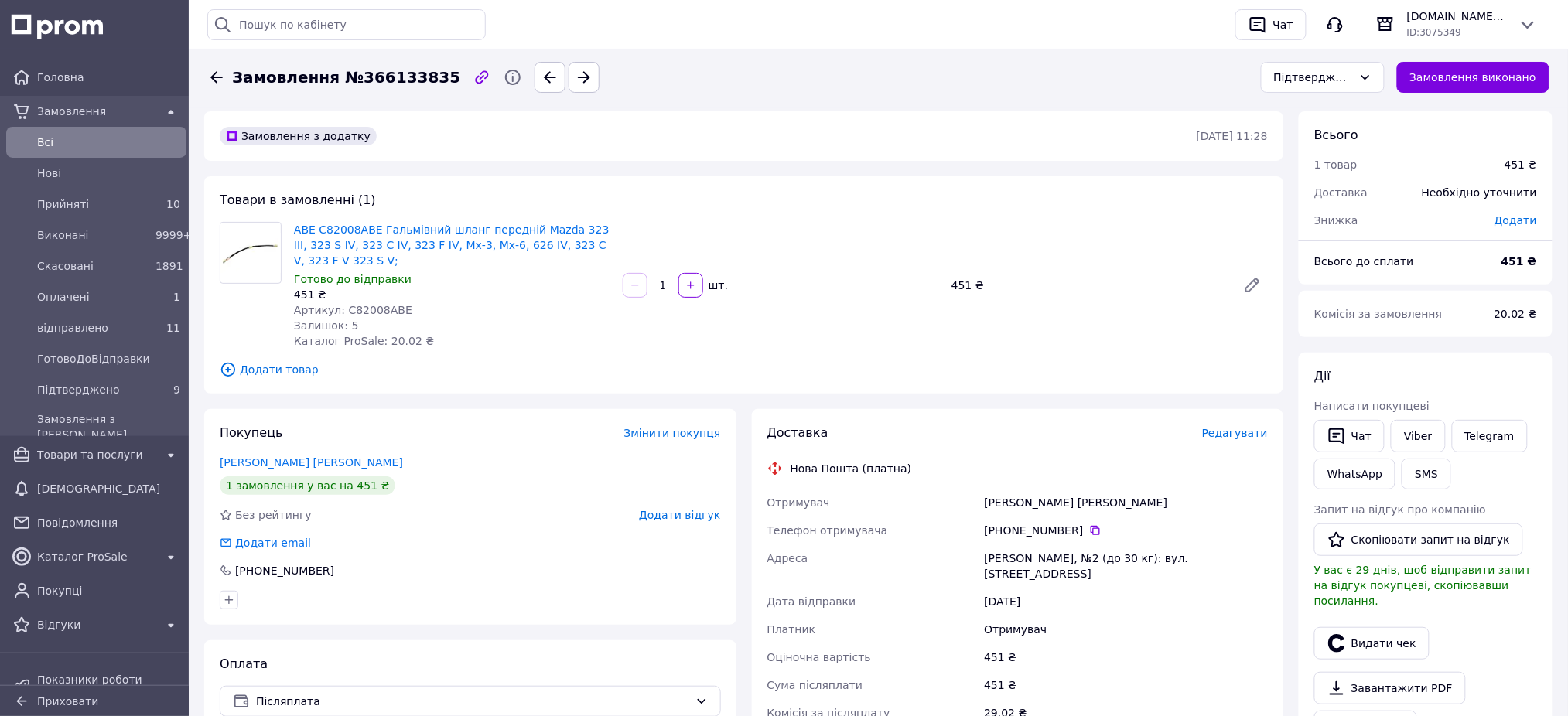
click at [402, 85] on span "Замовлення №366133835" at bounding box center [346, 78] width 228 height 23
copy span "366133835"
drag, startPoint x: 72, startPoint y: 135, endPoint x: 82, endPoint y: 121, distance: 17.2
click at [72, 135] on span "Всi" at bounding box center [109, 143] width 143 height 16
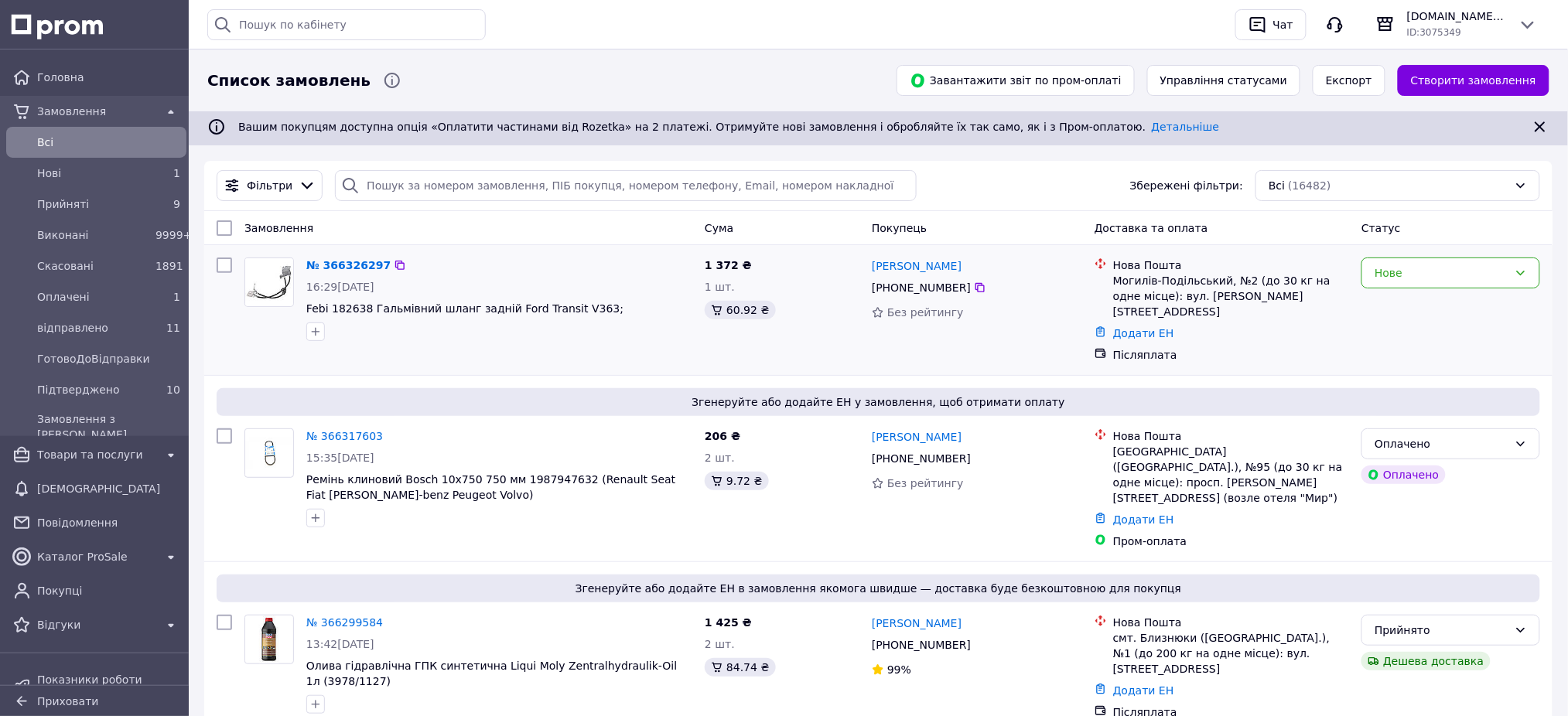
click at [349, 274] on div "№ 366326297" at bounding box center [348, 265] width 87 height 18
click at [328, 265] on link "№ 366326297" at bounding box center [348, 266] width 84 height 12
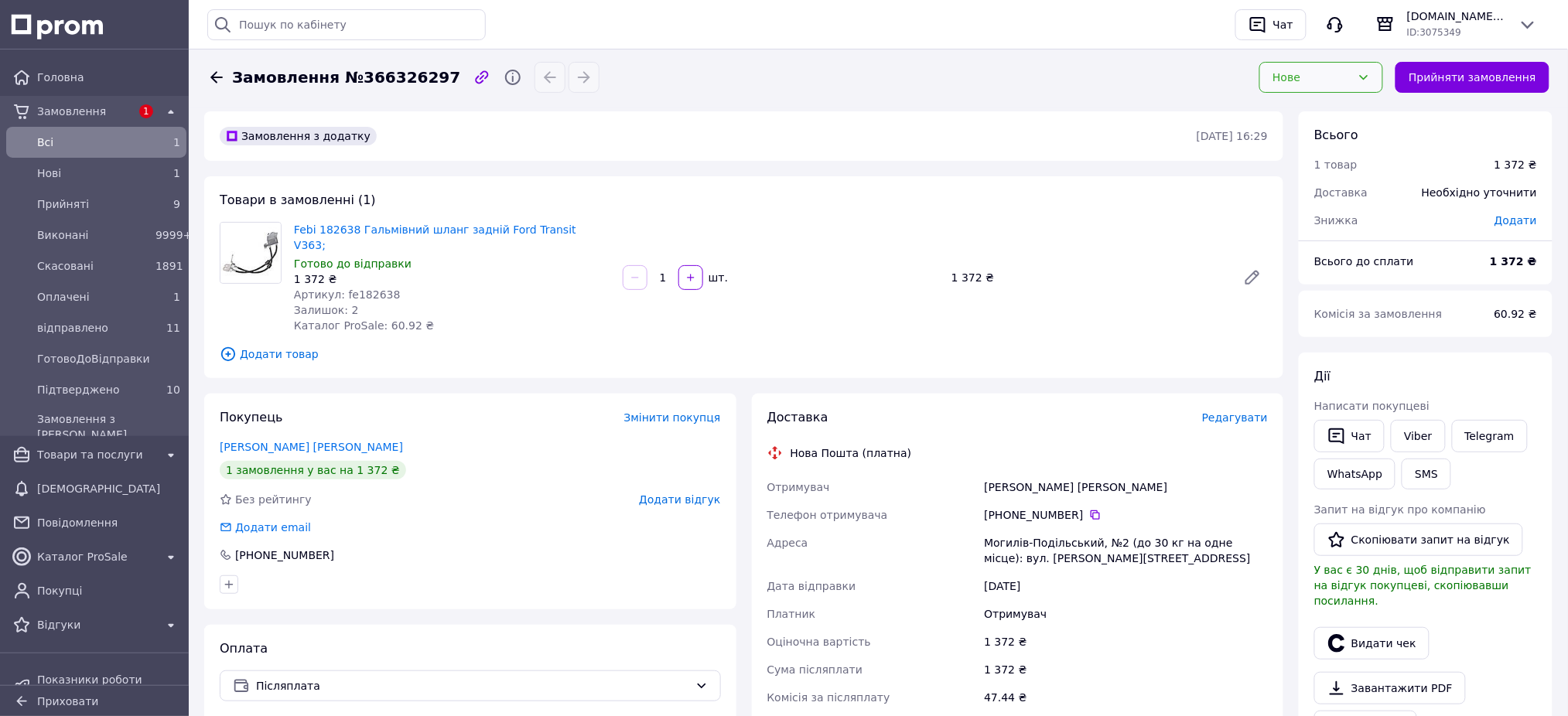
click at [1320, 78] on div "Нове" at bounding box center [1312, 78] width 79 height 17
click at [1315, 106] on li "Прийнято" at bounding box center [1335, 111] width 122 height 28
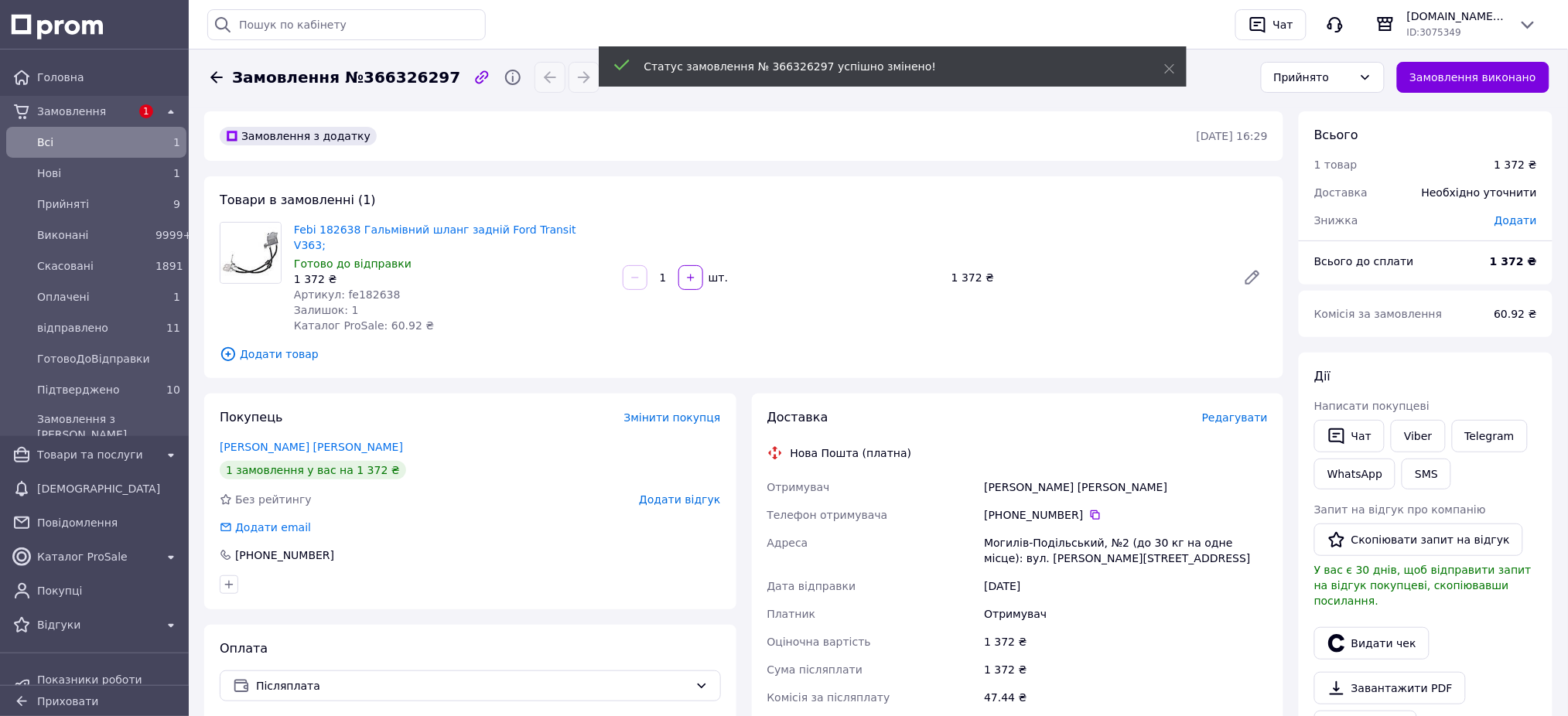
click at [360, 288] on span "Артикул: fe182638" at bounding box center [347, 294] width 107 height 12
copy span "fe182638"
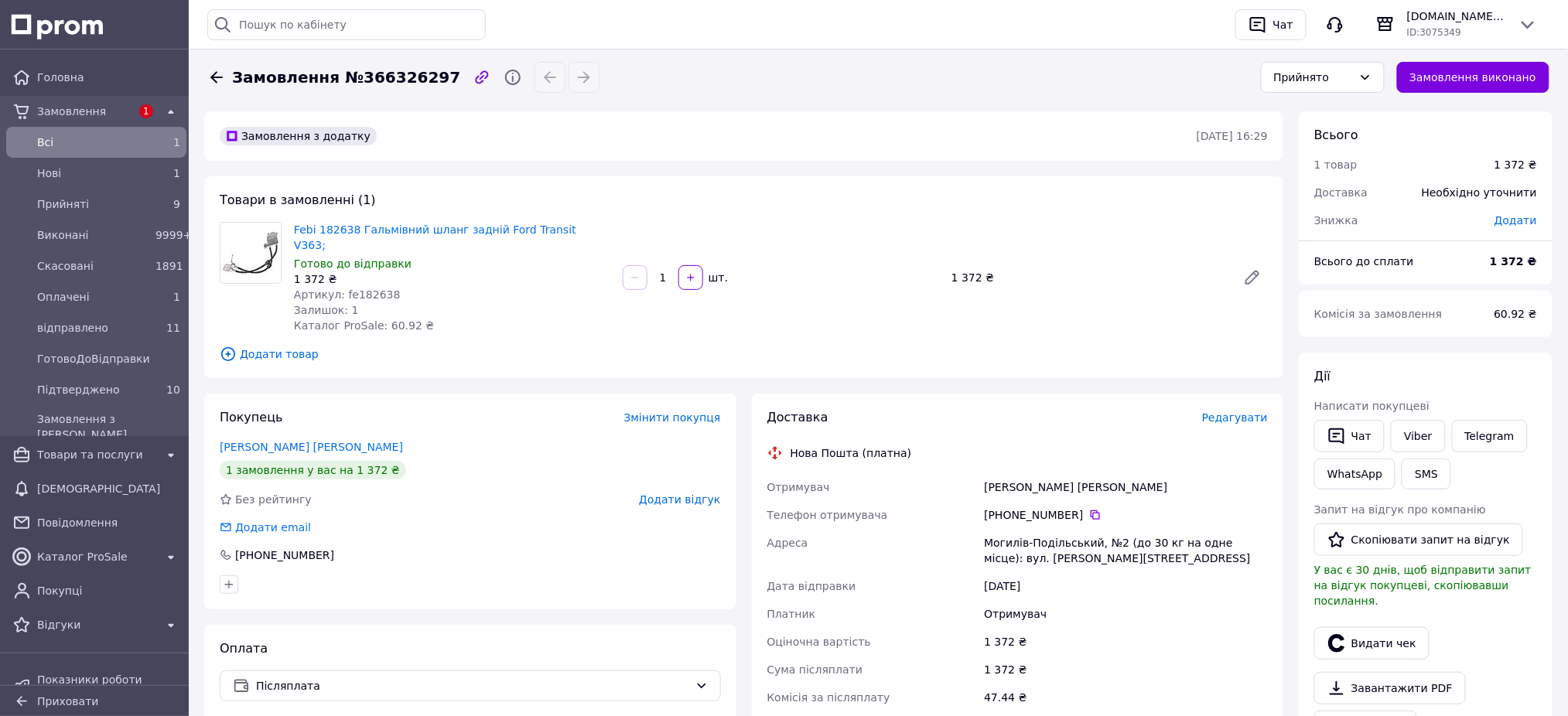
click at [388, 80] on span "Замовлення №366326297" at bounding box center [346, 78] width 228 height 23
copy span "366326297"
click at [1334, 431] on icon "button" at bounding box center [1336, 436] width 18 height 18
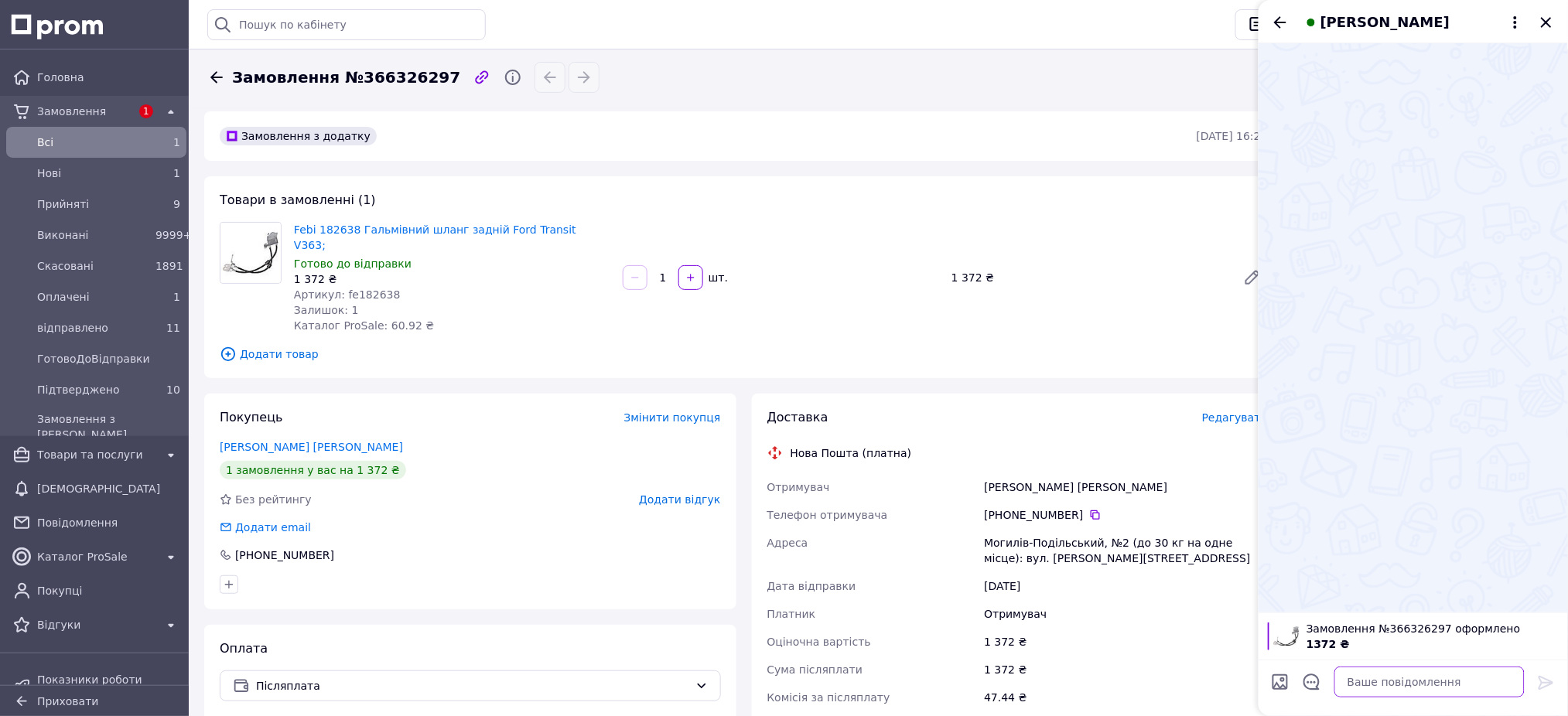
drag, startPoint x: 1389, startPoint y: 687, endPoint x: 1404, endPoint y: 575, distance: 113.0
click at [1388, 687] on textarea at bounding box center [1429, 683] width 190 height 31
paste textarea "Доброго дня. Ви в нас зробили замовлення на: - Febi 182638 Гальмівний шланг зад…"
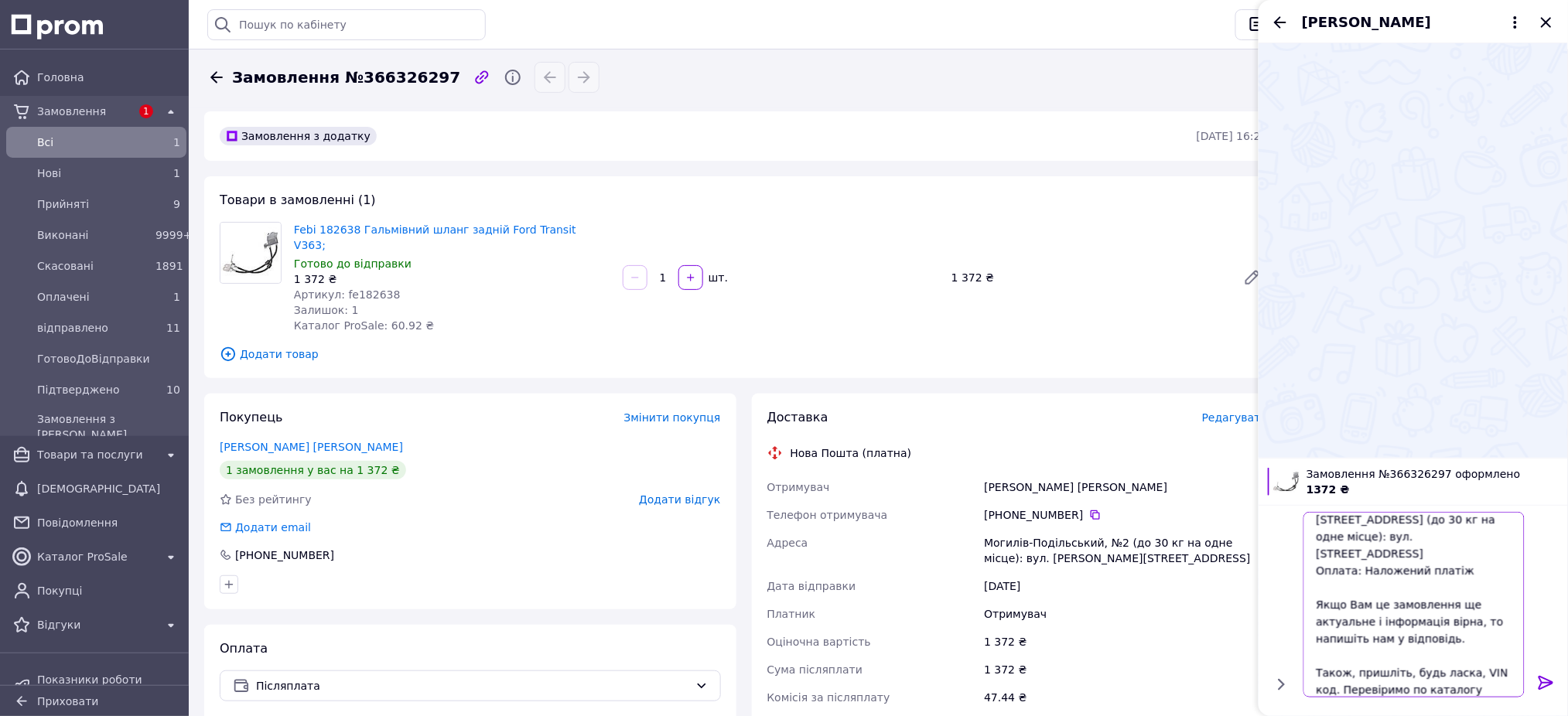
scroll to position [280, 0]
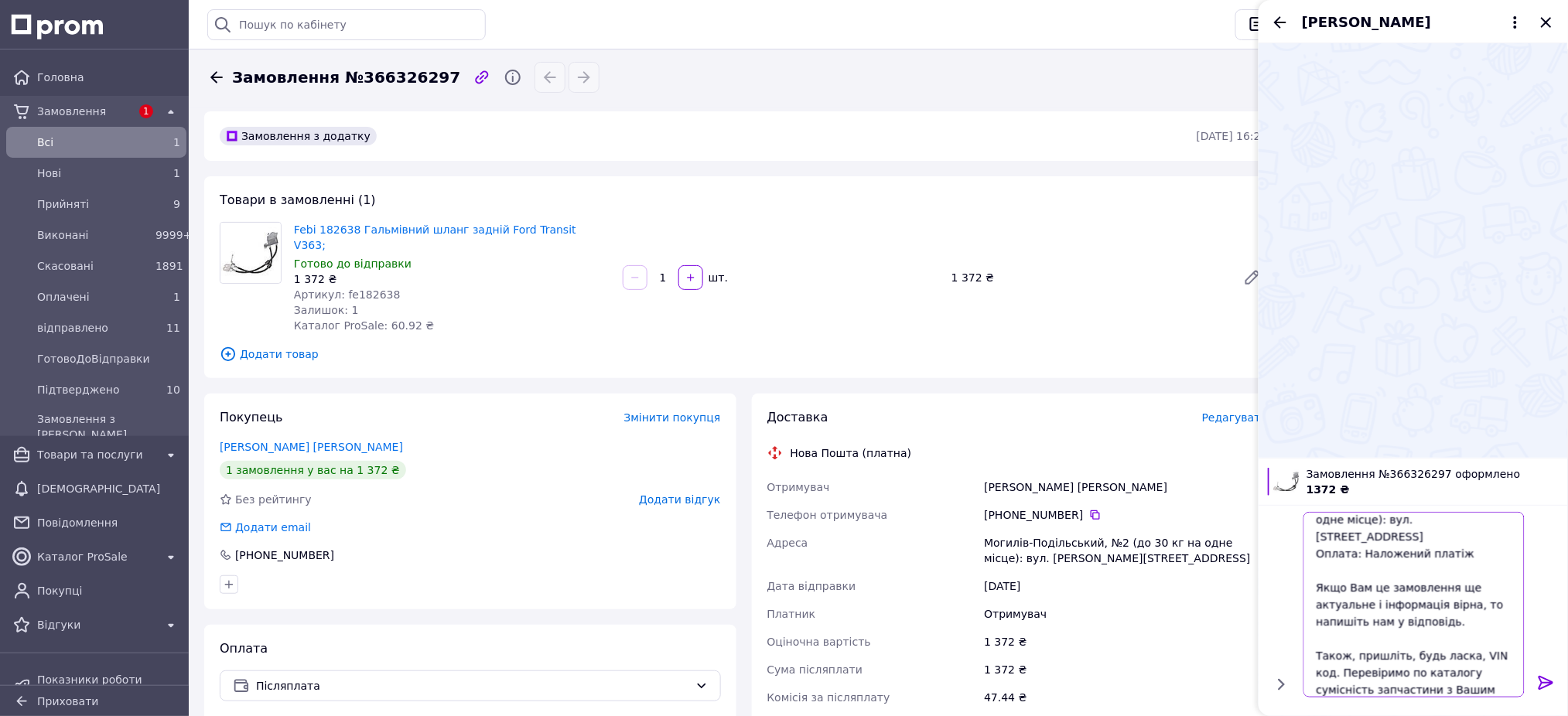
type textarea "Доброго дня. Ви в нас зробили замовлення на: - Febi 182638 Гальмівний шланг зад…"
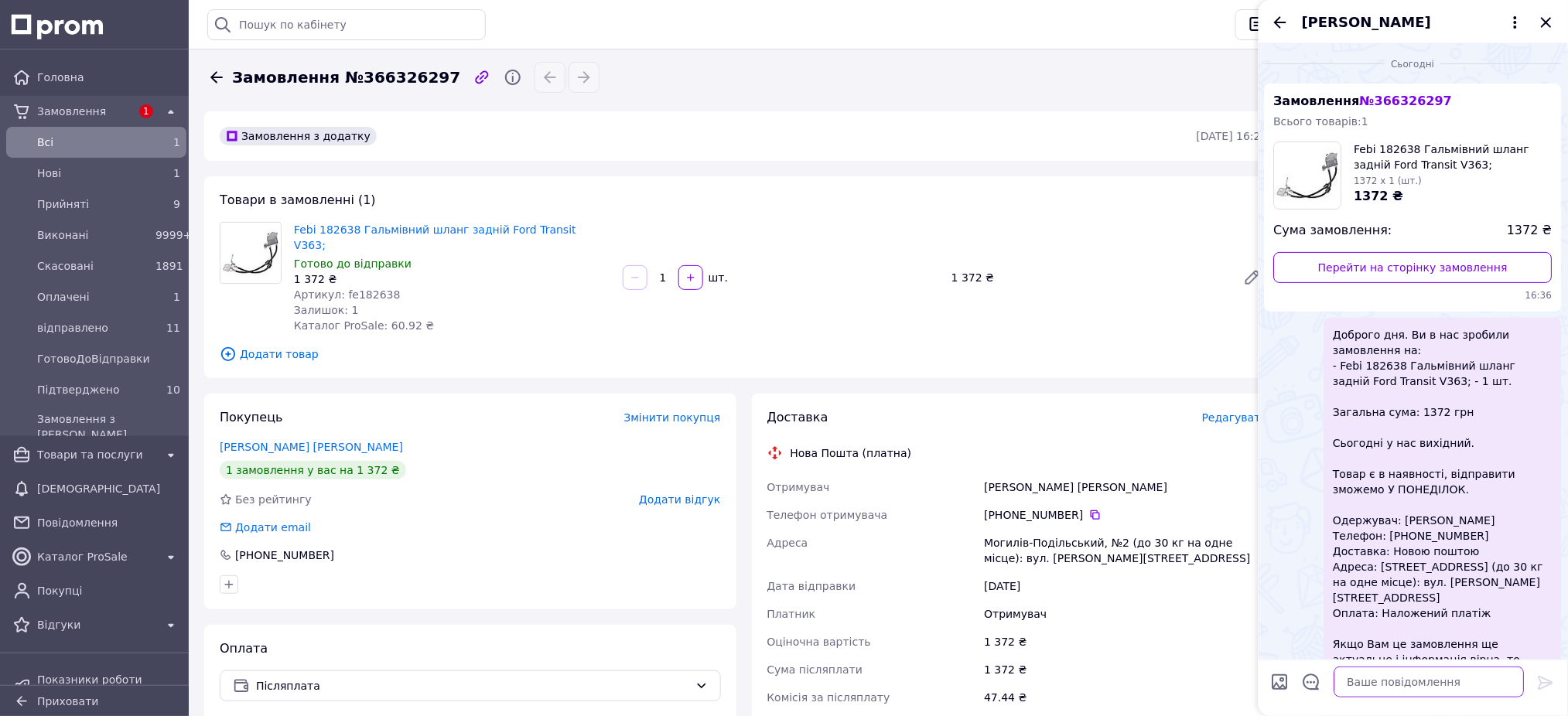
scroll to position [0, 0]
click at [1545, 21] on icon "Закрити" at bounding box center [1546, 23] width 10 height 10
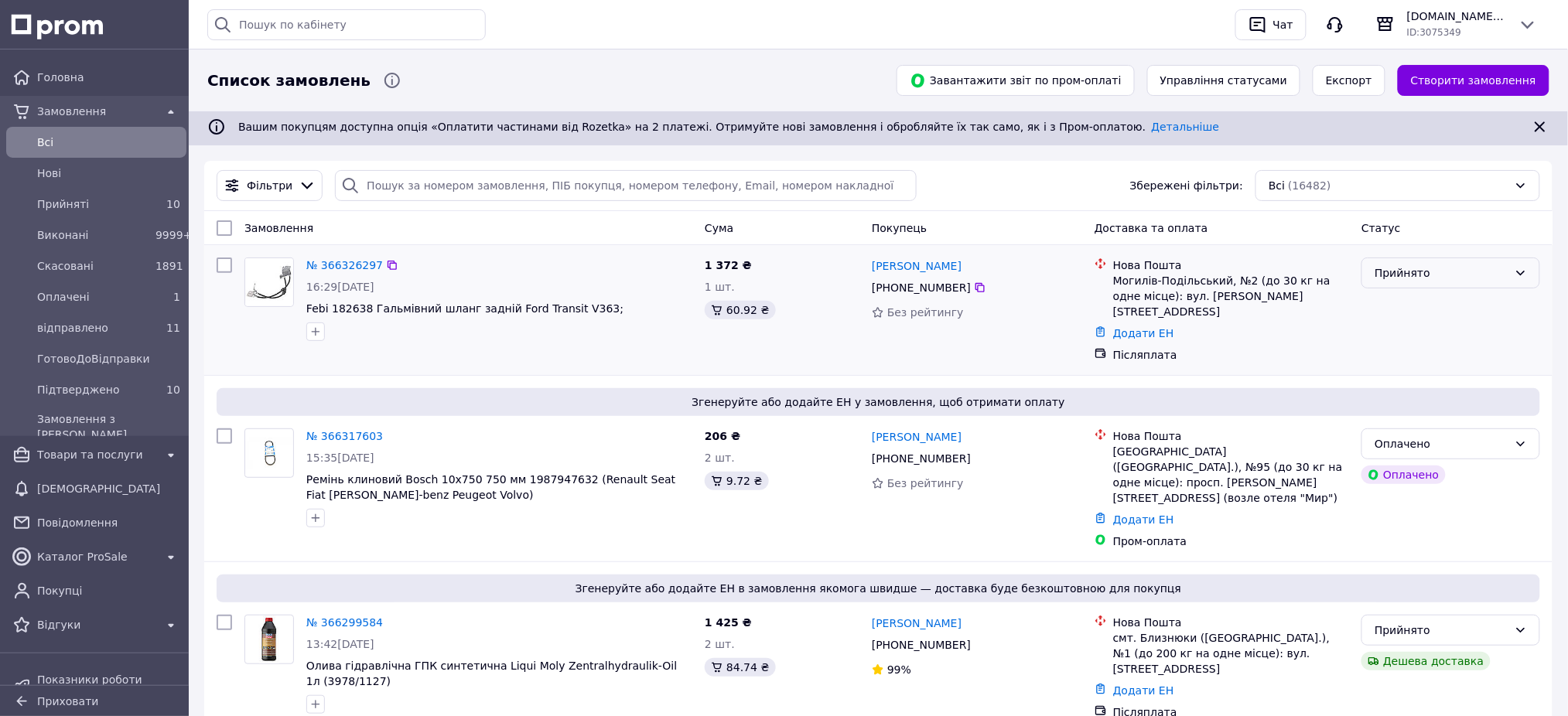
click at [1395, 285] on div "Прийнято" at bounding box center [1450, 274] width 179 height 31
click at [1404, 404] on li "Підтверджено" at bounding box center [1451, 413] width 177 height 28
click at [1474, 436] on div "Оплачено" at bounding box center [1442, 444] width 134 height 17
click at [1452, 456] on li "Прийнято" at bounding box center [1451, 463] width 177 height 28
